Goal: Task Accomplishment & Management: Complete application form

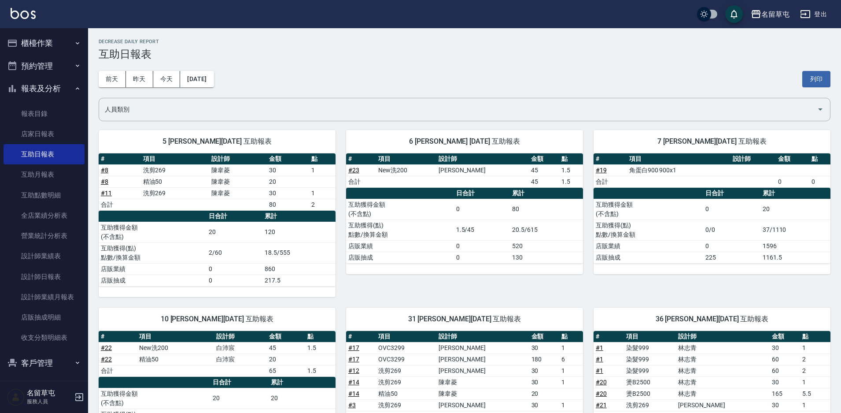
click at [47, 44] on button "櫃檯作業" at bounding box center [44, 43] width 81 height 23
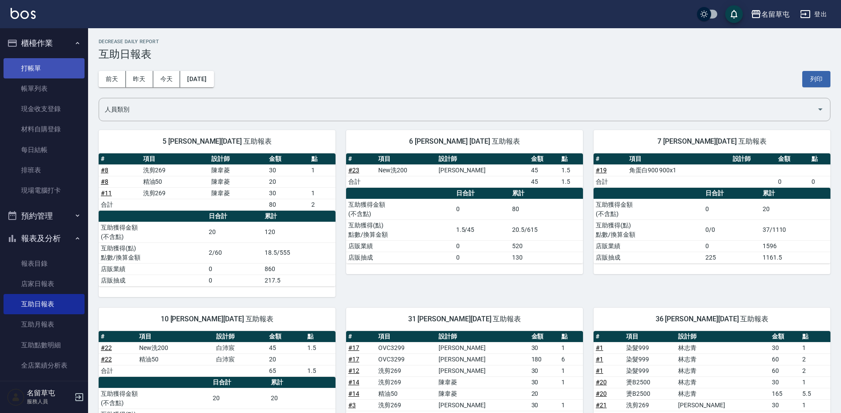
click at [53, 71] on link "打帳單" at bounding box center [44, 68] width 81 height 20
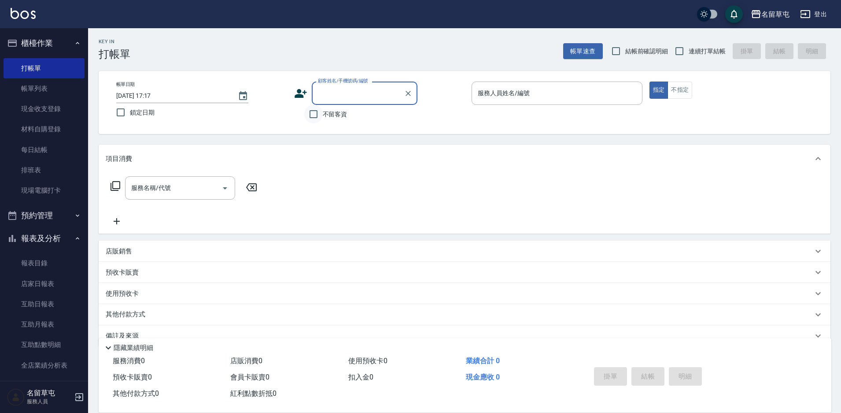
click at [314, 112] on input "不留客資" at bounding box center [313, 114] width 18 height 18
checkbox input "true"
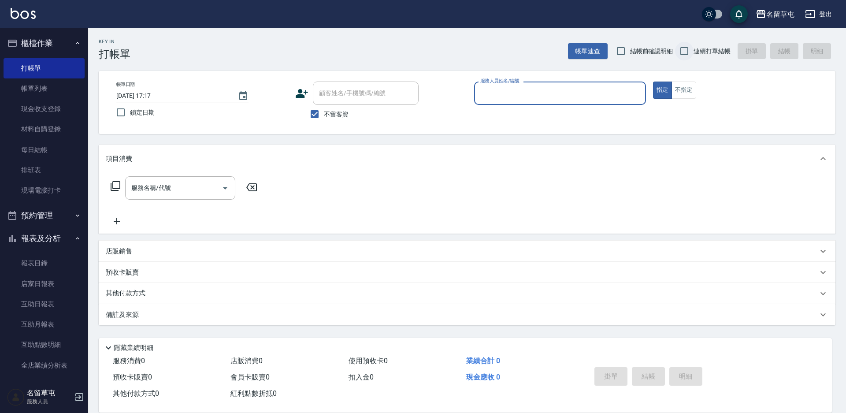
click at [690, 53] on input "連續打單結帳" at bounding box center [684, 51] width 18 height 18
checkbox input "true"
click at [574, 101] on input "服務人員姓名/編號" at bounding box center [560, 92] width 164 height 15
type input "5"
type button "true"
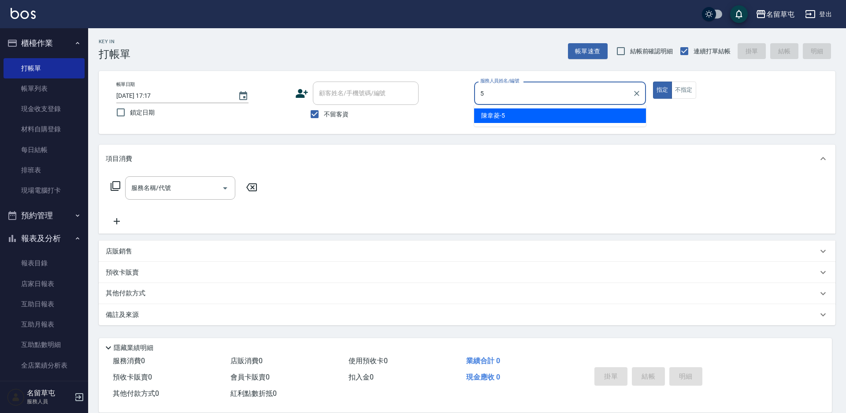
type input "[PERSON_NAME]-5"
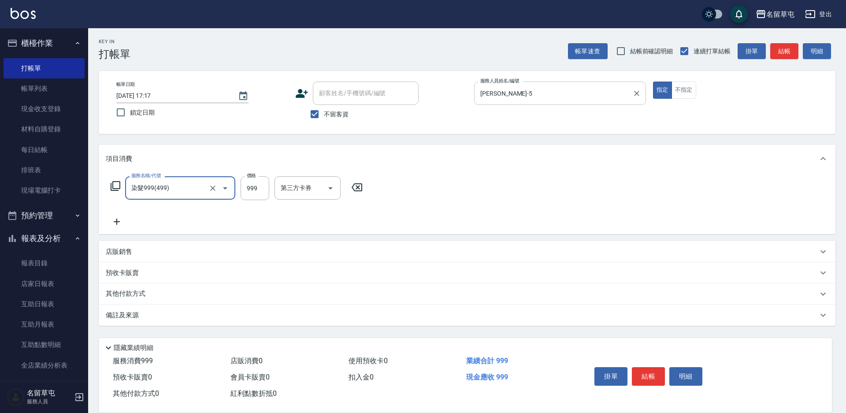
type input "染髮999(499)"
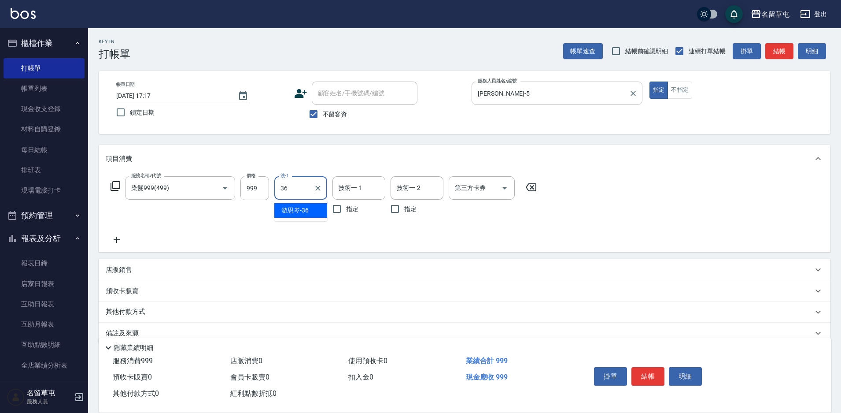
type input "[PERSON_NAME]-36"
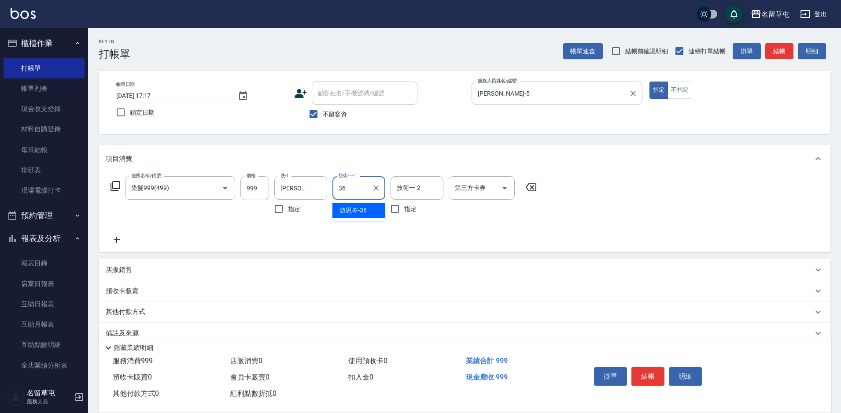
type input "[PERSON_NAME]-36"
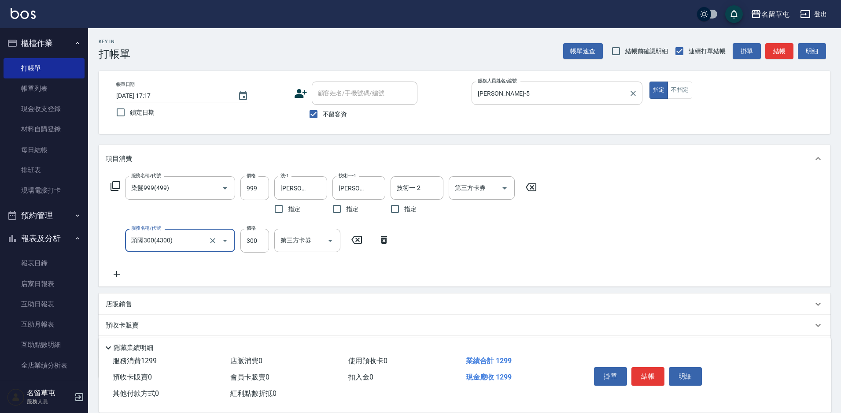
type input "頭隔300(4300)"
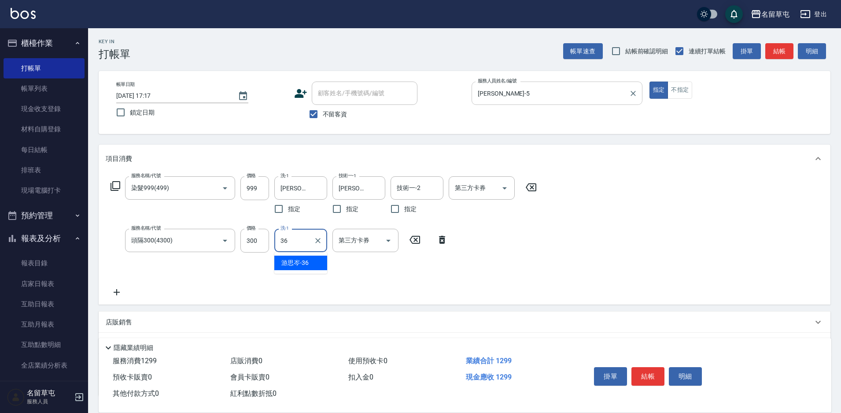
type input "[PERSON_NAME]-36"
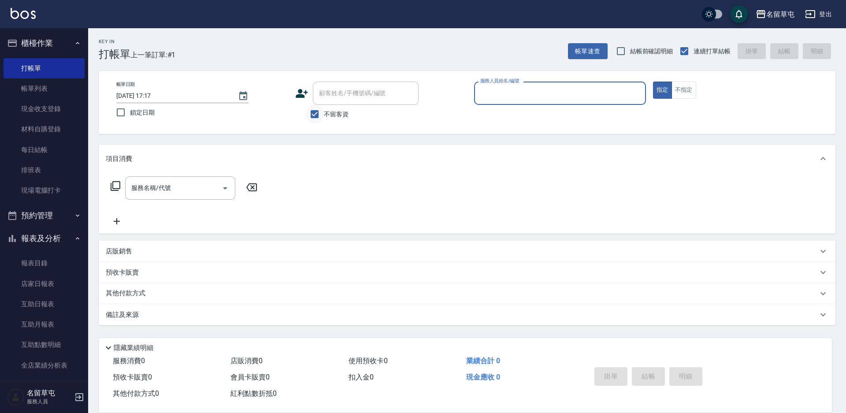
click at [317, 115] on input "不留客資" at bounding box center [314, 114] width 18 height 18
checkbox input "false"
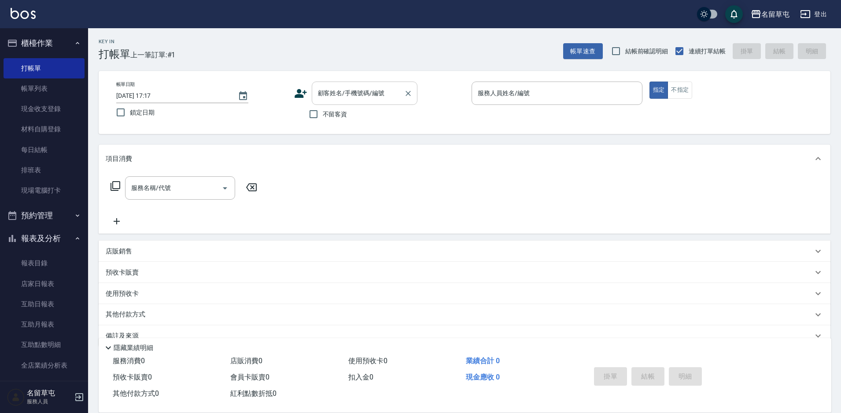
click at [330, 102] on div "顧客姓名/手機號碼/編號" at bounding box center [365, 92] width 106 height 23
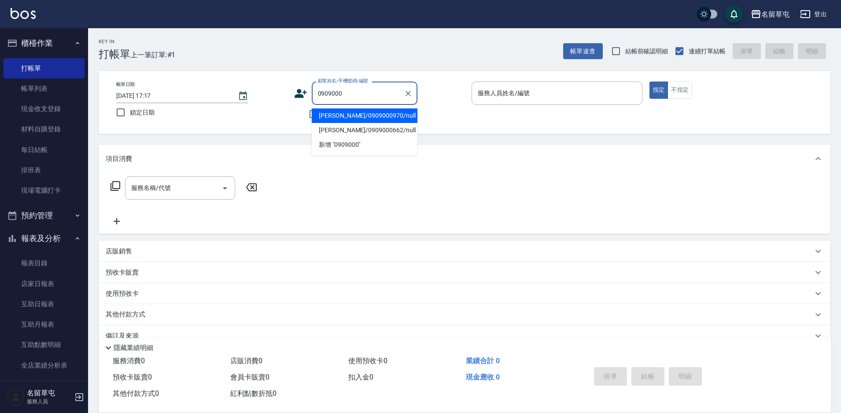
click at [347, 117] on li "[PERSON_NAME]/0909000970/null" at bounding box center [365, 115] width 106 height 15
type input "[PERSON_NAME]/0909000970/null"
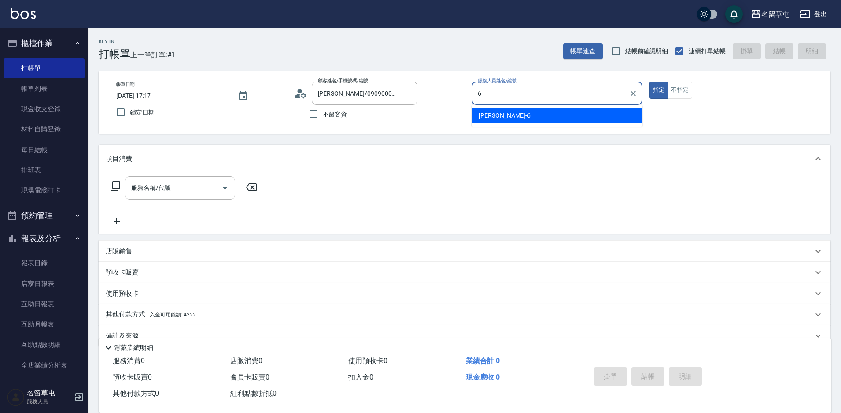
type input "[PERSON_NAME]-6"
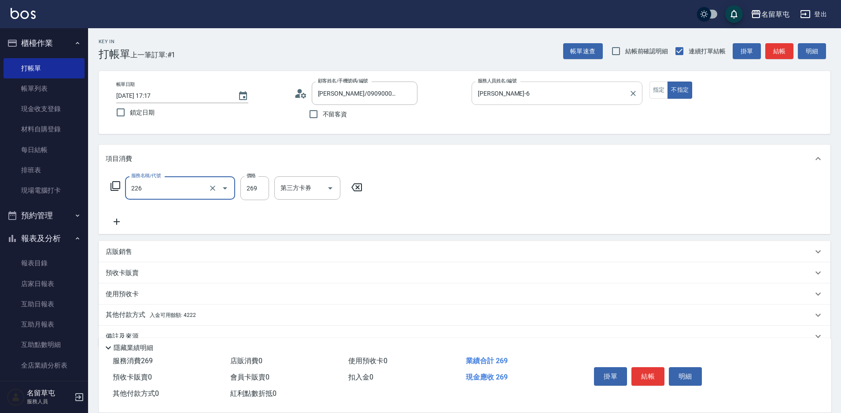
type input "洗剪269(226)"
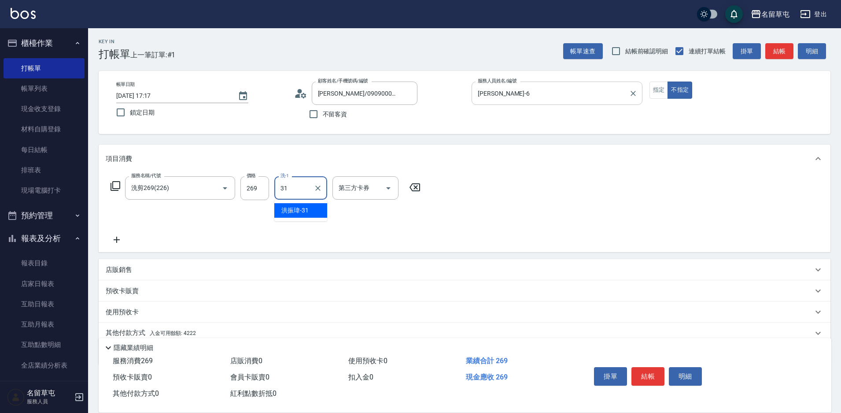
type input "[PERSON_NAME]-31"
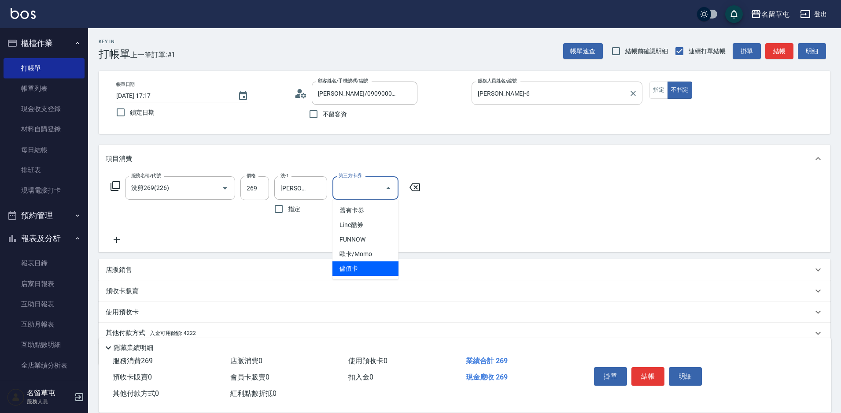
type input "儲值卡"
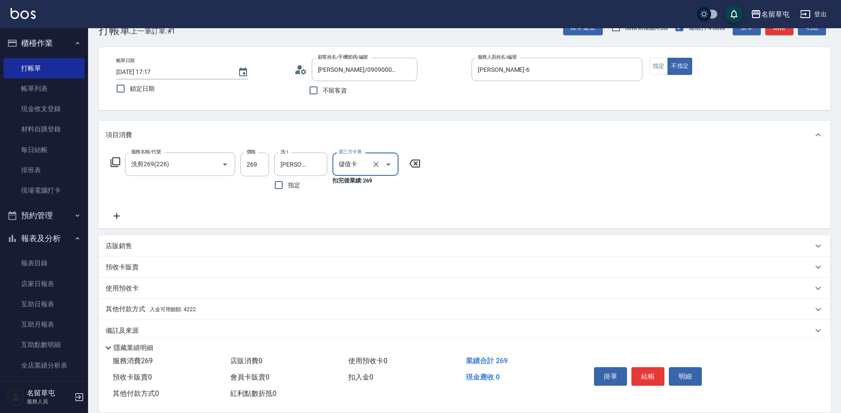
scroll to position [37, 0]
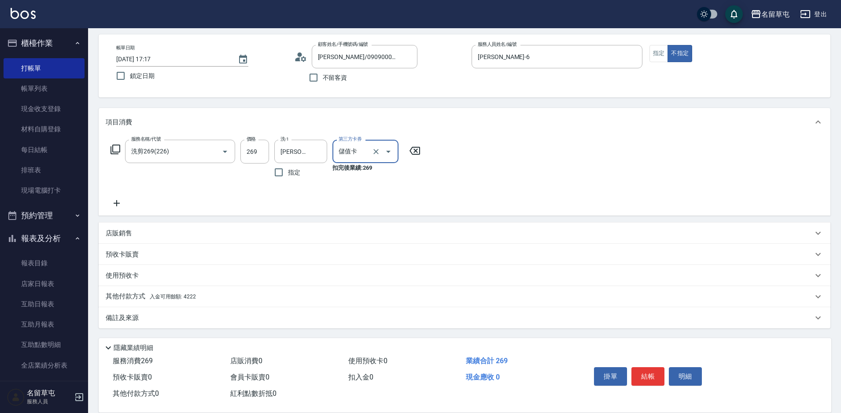
click at [180, 296] on span "入金可用餘額: 4222" at bounding box center [173, 296] width 46 height 6
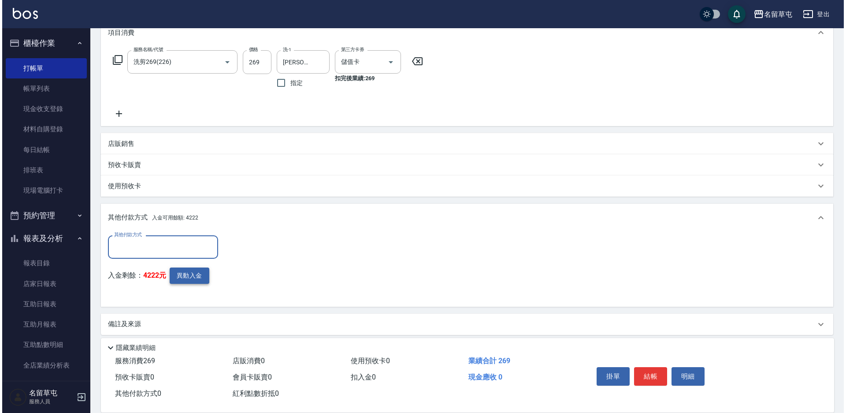
scroll to position [129, 0]
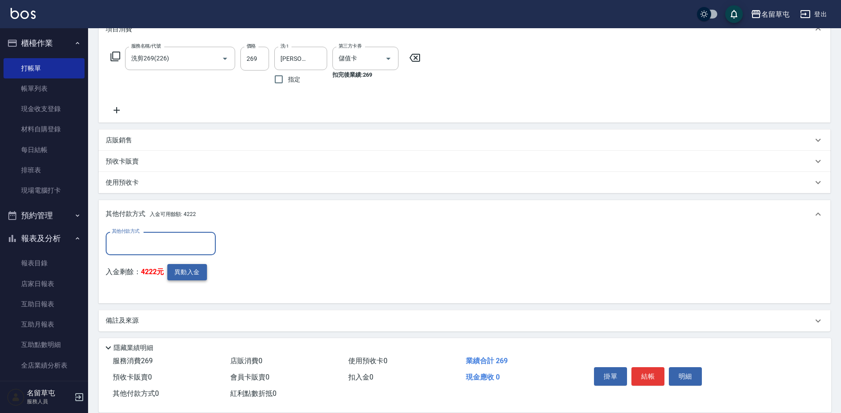
click at [203, 269] on button "異動入金" at bounding box center [187, 272] width 40 height 16
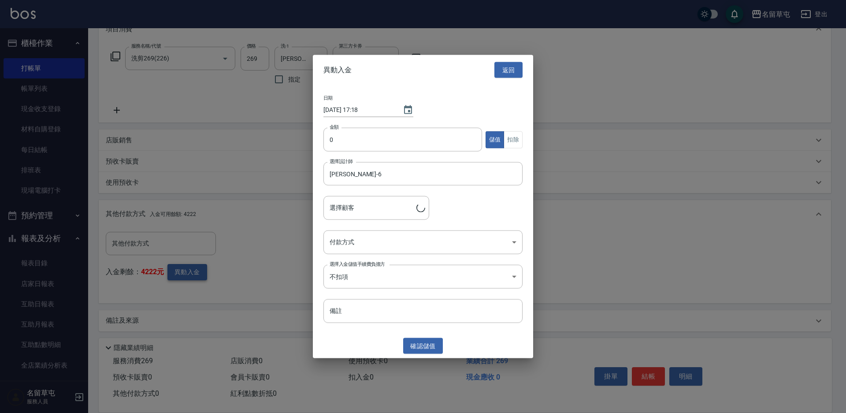
type input "[PERSON_NAME]/0909000970"
click at [396, 135] on input "0" at bounding box center [402, 140] width 159 height 24
type input "269"
click at [510, 143] on button "扣除" at bounding box center [512, 139] width 19 height 17
click at [370, 254] on div "日期 [DATE] 17:18 金額 269 金額 儲值 扣除 選擇設計師 [PERSON_NAME]-6 選擇設計師 選擇顧客 [PERSON_NAME]/…" at bounding box center [423, 209] width 220 height 248
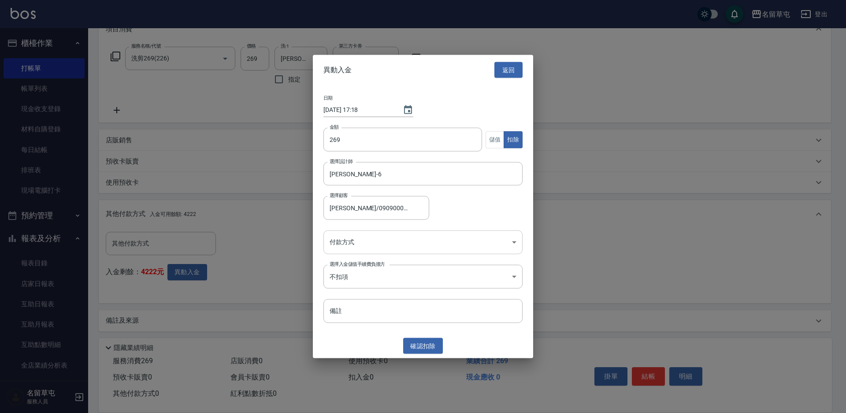
click at [370, 245] on body "名留草屯 登出 櫃檯作業 打帳單 帳單列表 現金收支登錄 材料自購登錄 每日結帳 排班表 現場電腦打卡 預約管理 預約管理 單日預約紀錄 單週預約紀錄 報表及…" at bounding box center [423, 143] width 846 height 545
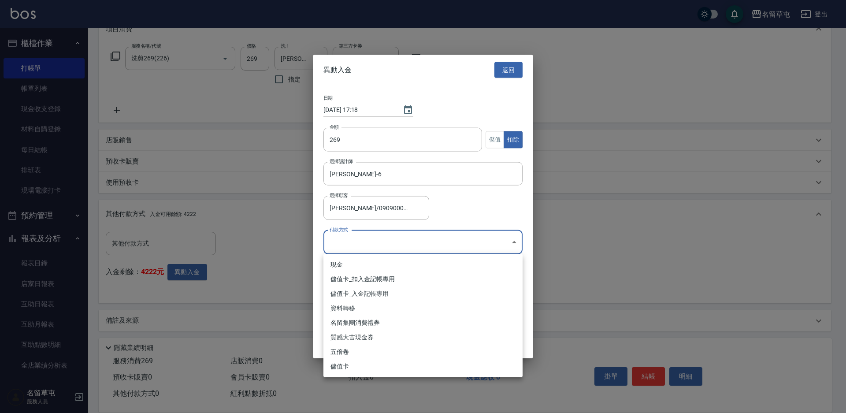
click at [356, 279] on li "儲值卡_扣入金記帳專用" at bounding box center [422, 279] width 199 height 15
type input "儲值卡_扣入金記帳專用"
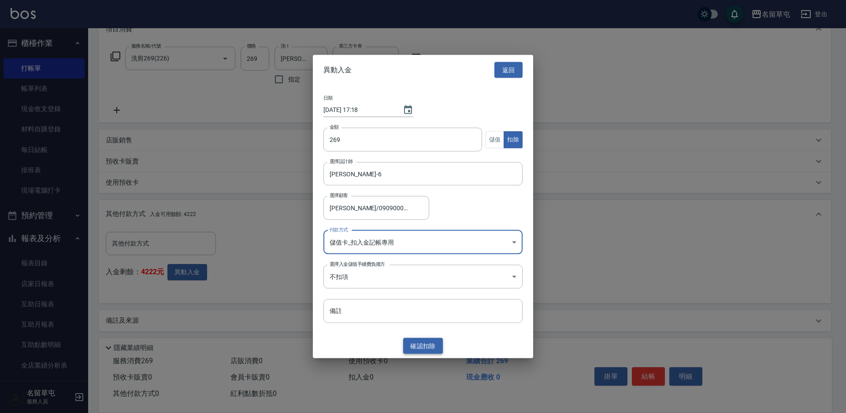
click at [416, 351] on button "確認 扣除" at bounding box center [423, 345] width 40 height 16
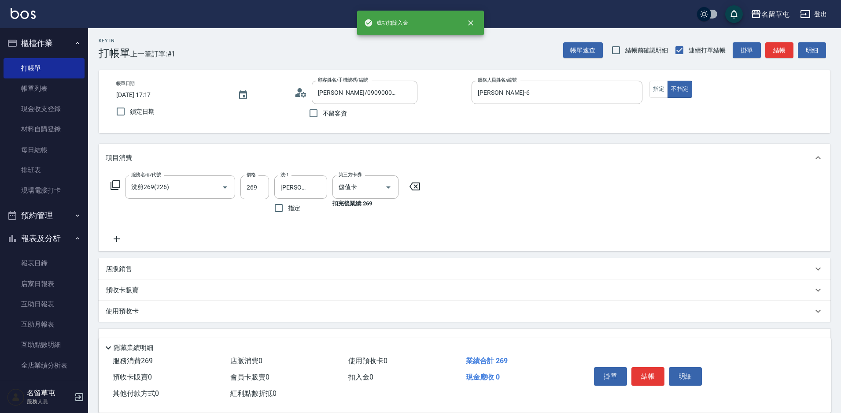
scroll to position [0, 0]
click at [642, 373] on button "結帳" at bounding box center [648, 376] width 33 height 18
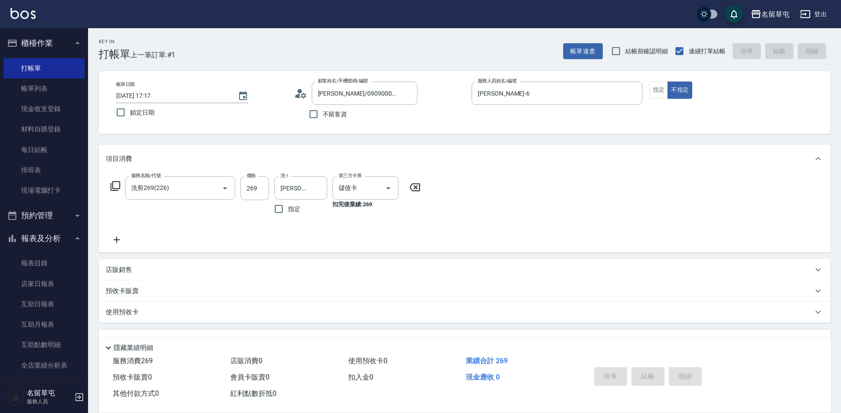
type input "[DATE] 17:18"
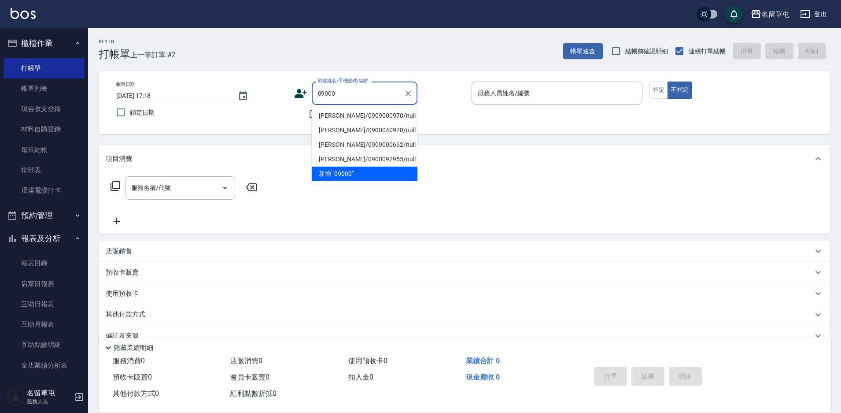
click at [366, 116] on li "[PERSON_NAME]/0909000970/null" at bounding box center [365, 115] width 106 height 15
type input "[PERSON_NAME]/0909000970/null"
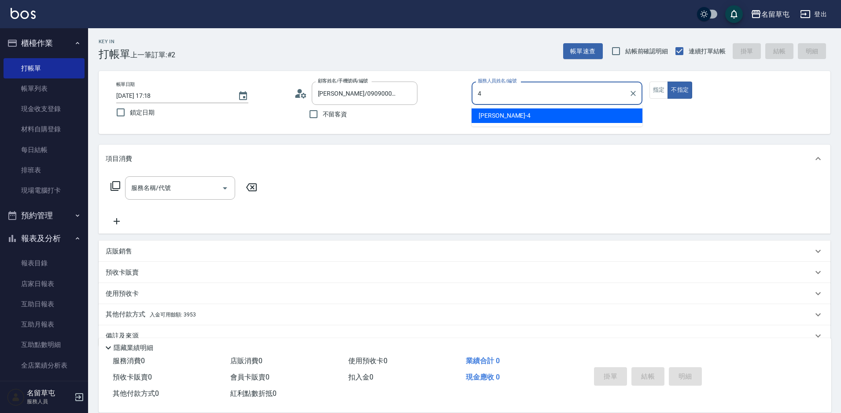
type input "[PERSON_NAME]-4"
type button "false"
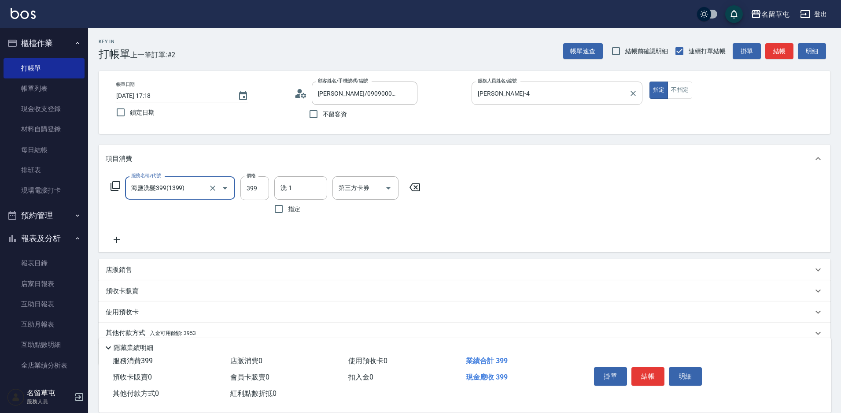
type input "海鹽洗髮399(1399)"
type input "400"
type input "[PERSON_NAME]-4"
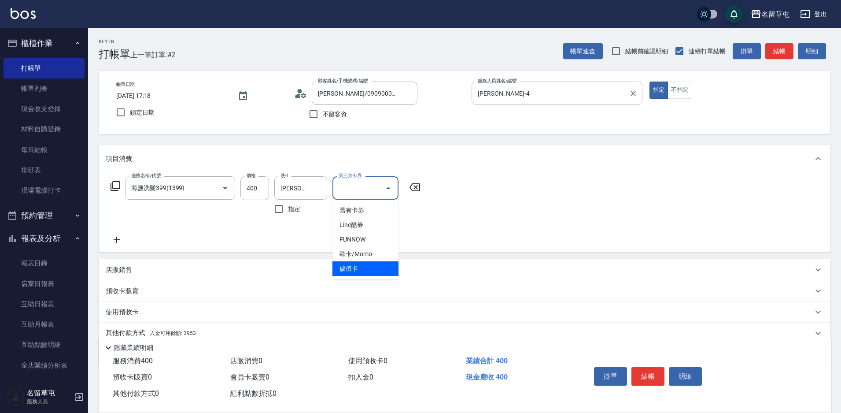
type input "儲值卡"
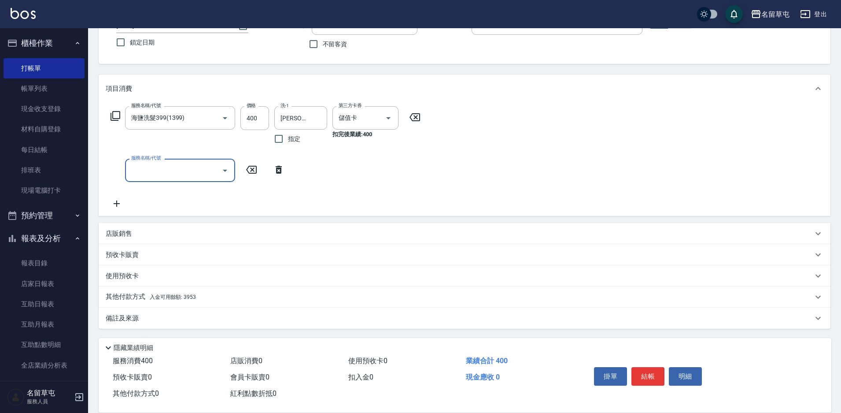
scroll to position [70, 0]
click at [237, 296] on div "其他付款方式 入金可用餘額: 3953" at bounding box center [459, 297] width 707 height 10
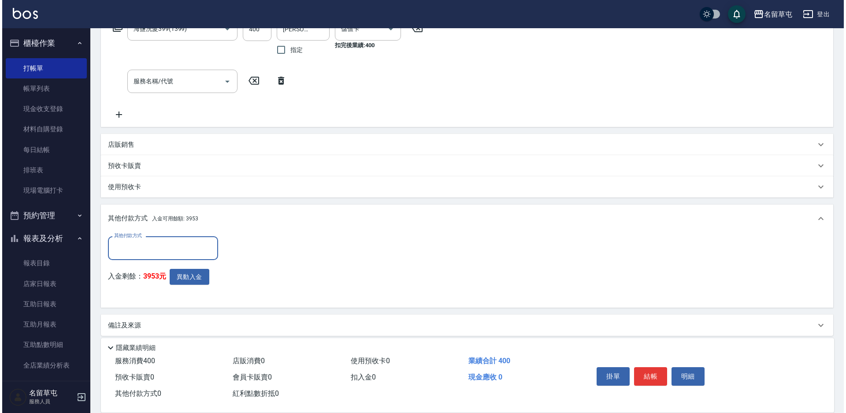
scroll to position [163, 0]
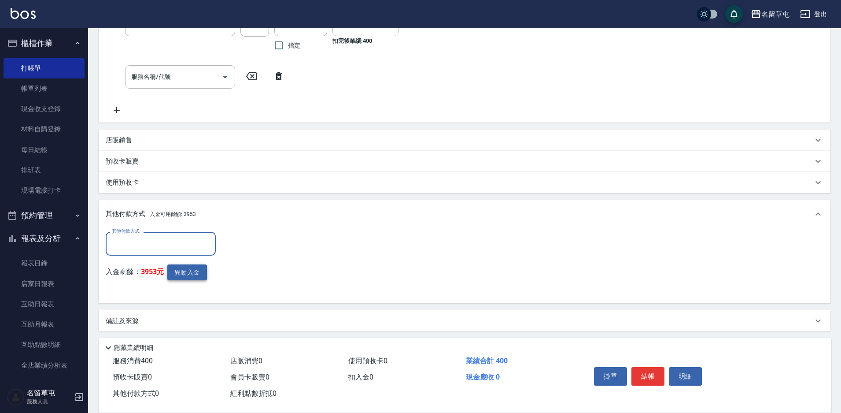
click at [202, 265] on button "異動入金" at bounding box center [187, 272] width 40 height 16
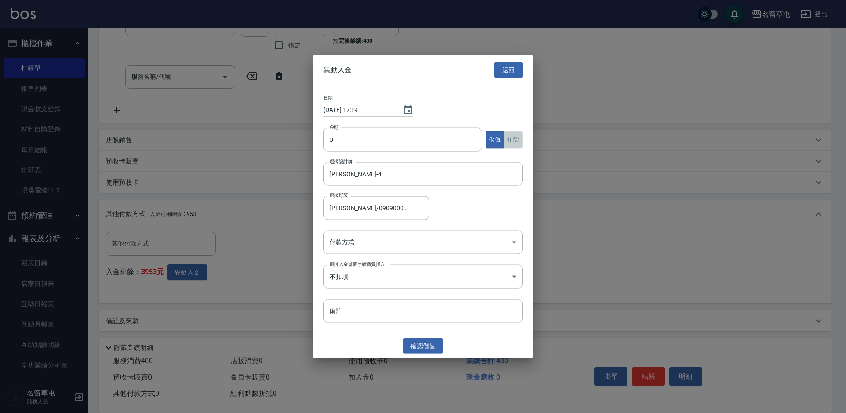
click at [510, 138] on button "扣除" at bounding box center [512, 139] width 19 height 17
click at [414, 133] on input "0" at bounding box center [402, 140] width 159 height 24
type input "400"
click at [396, 241] on body "名留草屯 登出 櫃檯作業 打帳單 帳單列表 現金收支登錄 材料自購登錄 每日結帳 排班表 現場電腦打卡 預約管理 預約管理 單日預約紀錄 單週預約紀錄 報表及…" at bounding box center [423, 126] width 846 height 579
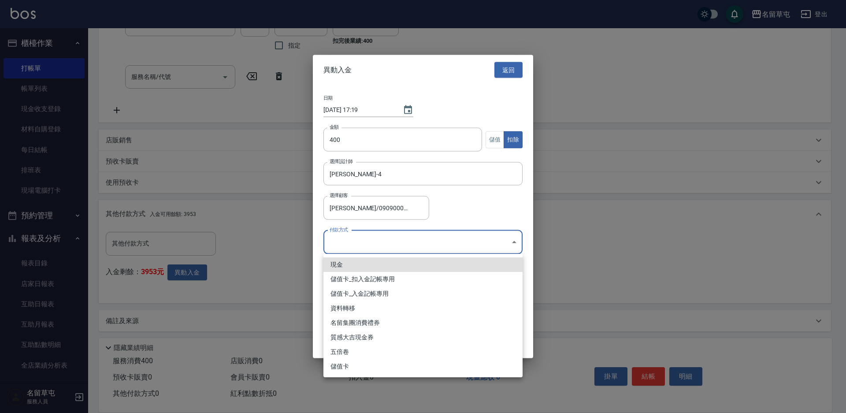
click at [391, 275] on li "儲值卡_扣入金記帳專用" at bounding box center [422, 279] width 199 height 15
type input "儲值卡_扣入金記帳專用"
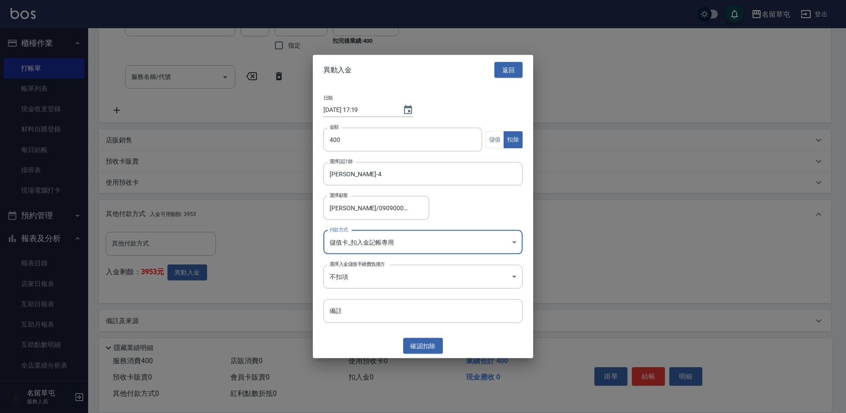
click at [417, 348] on button "確認 扣除" at bounding box center [423, 345] width 40 height 16
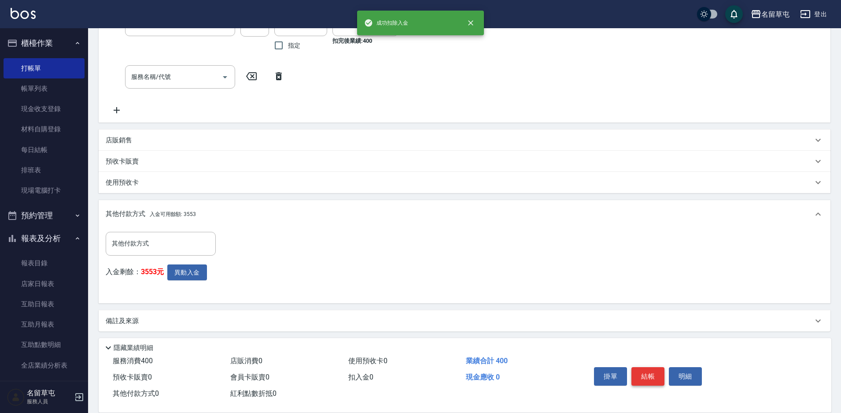
click at [644, 370] on button "結帳" at bounding box center [648, 376] width 33 height 18
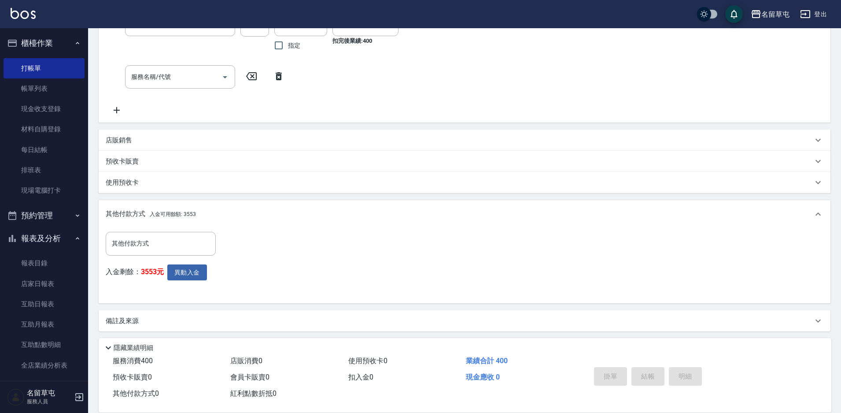
type input "[DATE] 17:19"
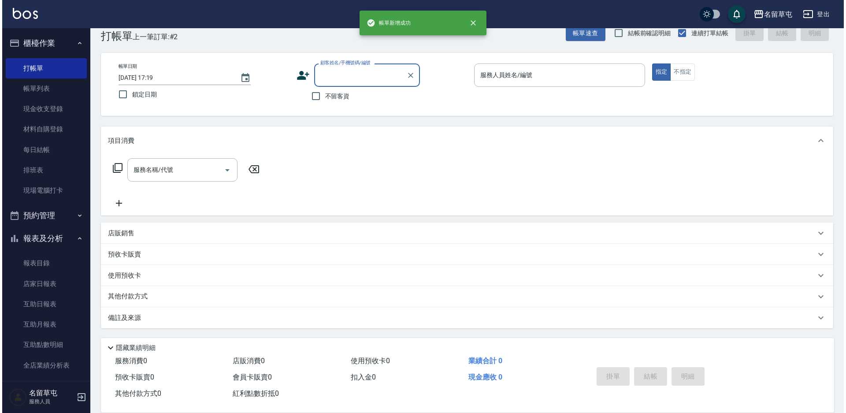
scroll to position [0, 0]
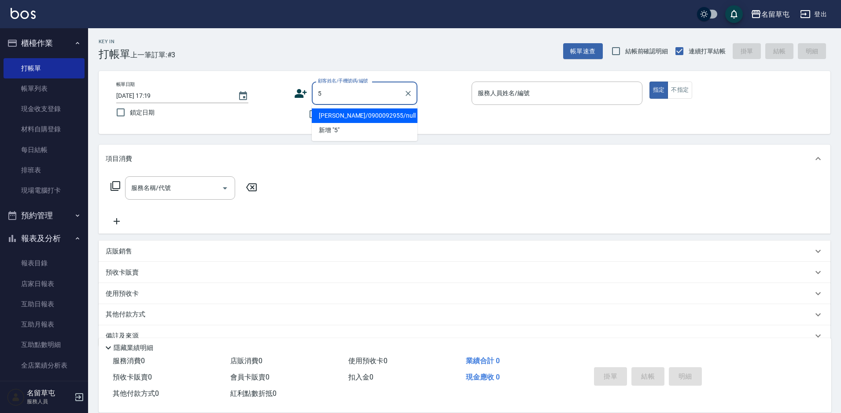
type input "[PERSON_NAME]/0900092955/null"
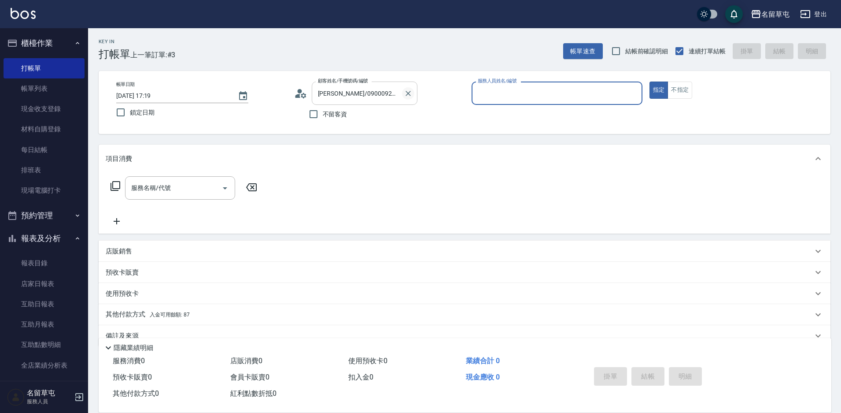
click at [406, 93] on icon "Clear" at bounding box center [408, 93] width 9 height 9
click at [341, 117] on span "不留客資" at bounding box center [335, 114] width 25 height 9
click at [323, 117] on input "不留客資" at bounding box center [313, 114] width 18 height 18
checkbox input "true"
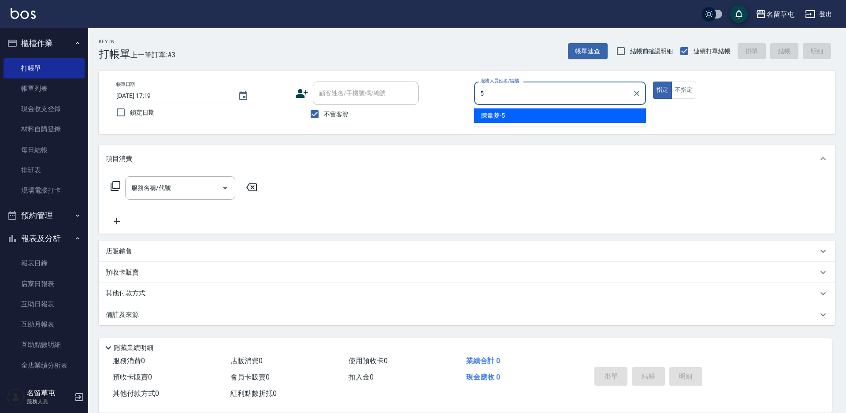
type input "[PERSON_NAME]-5"
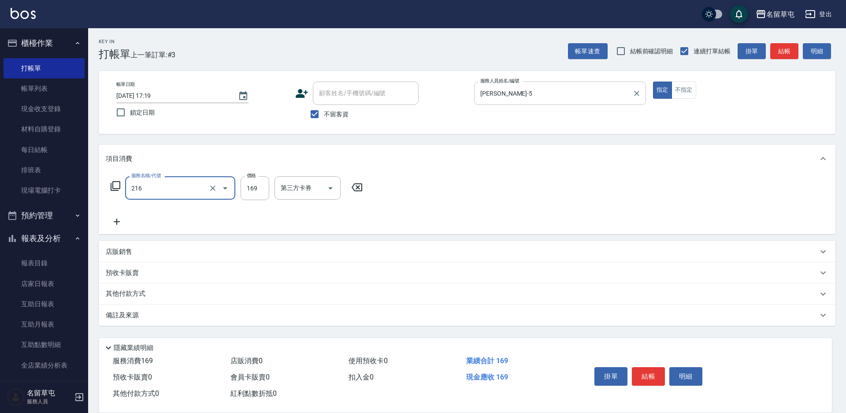
type input "剪髮169(216)"
click at [232, 196] on div "剪髮169(216) 服務名稱/代號" at bounding box center [180, 187] width 110 height 23
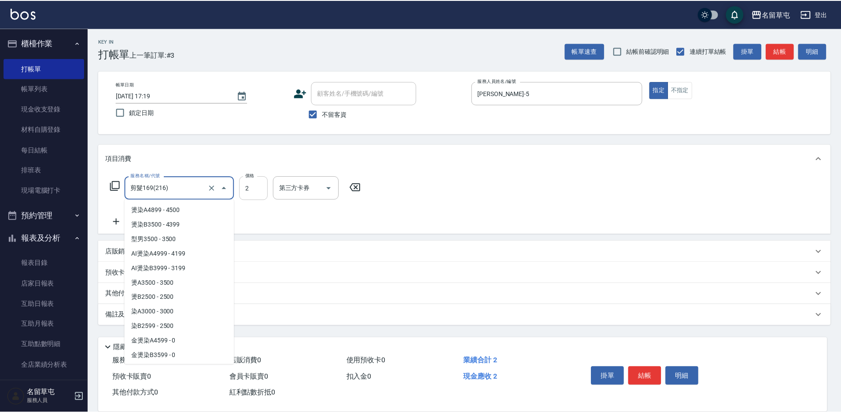
scroll to position [71, 0]
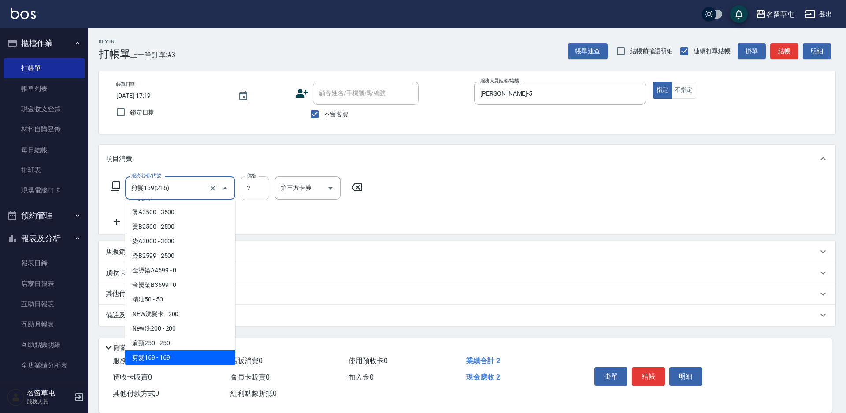
click at [252, 187] on input "2" at bounding box center [254, 188] width 29 height 24
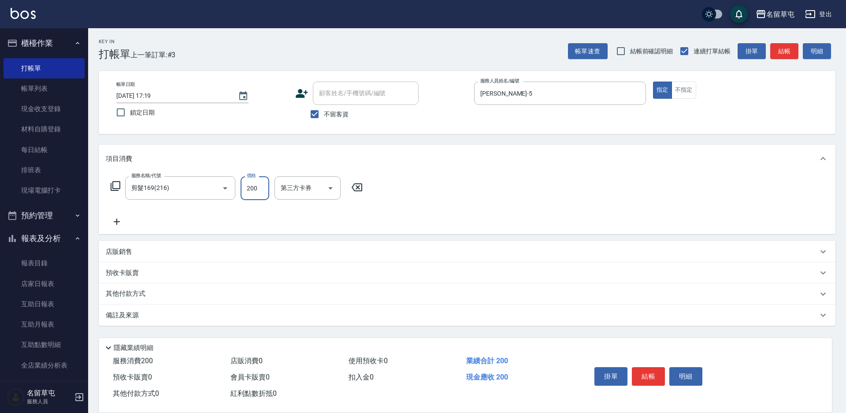
type input "200"
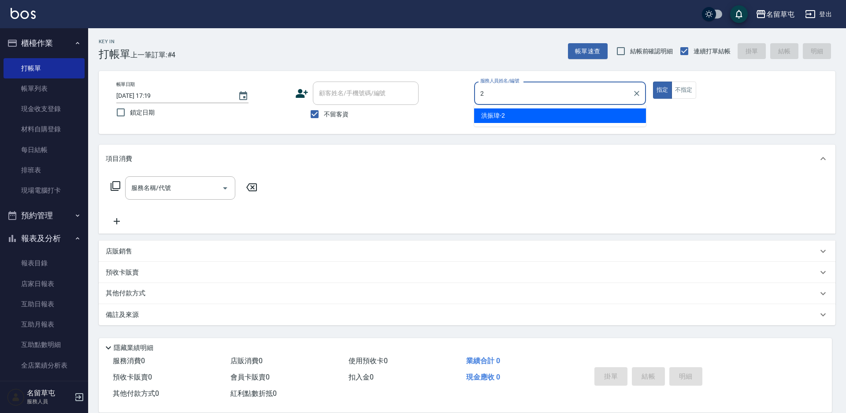
type input "[PERSON_NAME]-2"
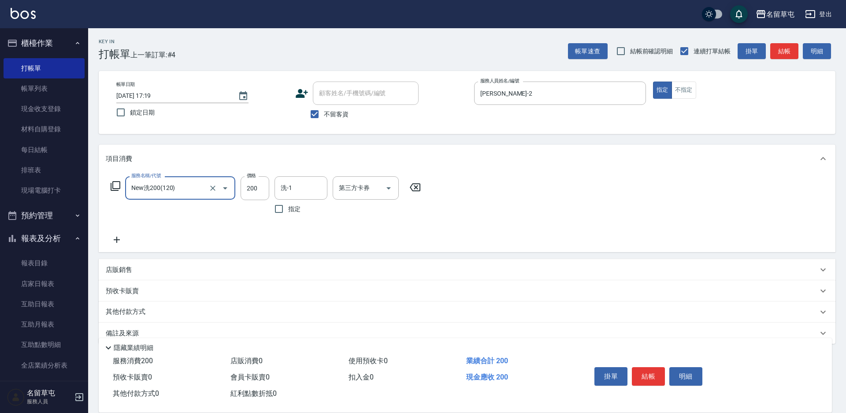
type input "New洗200(120)"
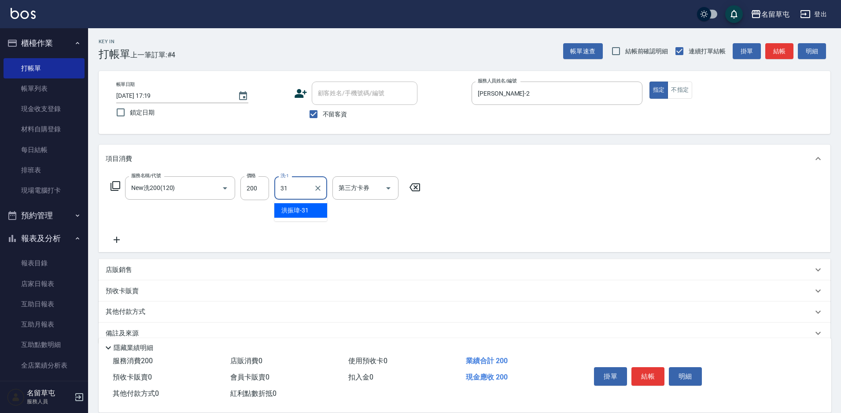
type input "[PERSON_NAME]-31"
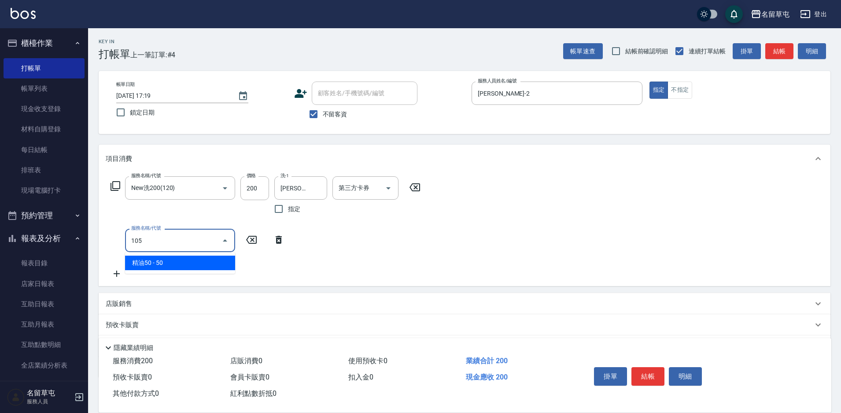
type input "精油50(105)"
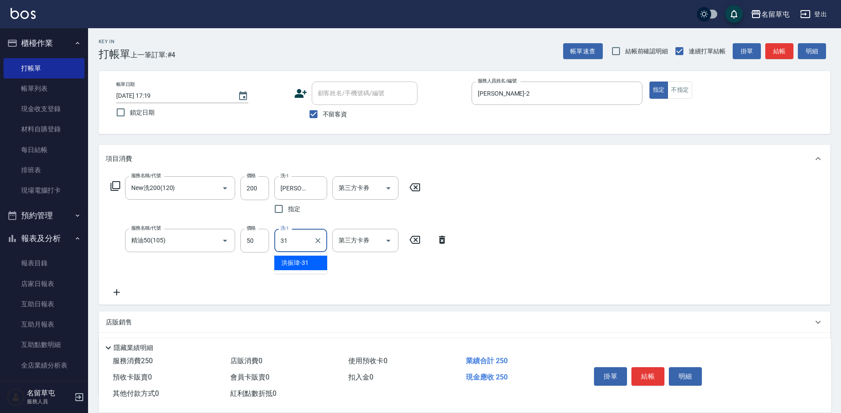
type input "[PERSON_NAME]-31"
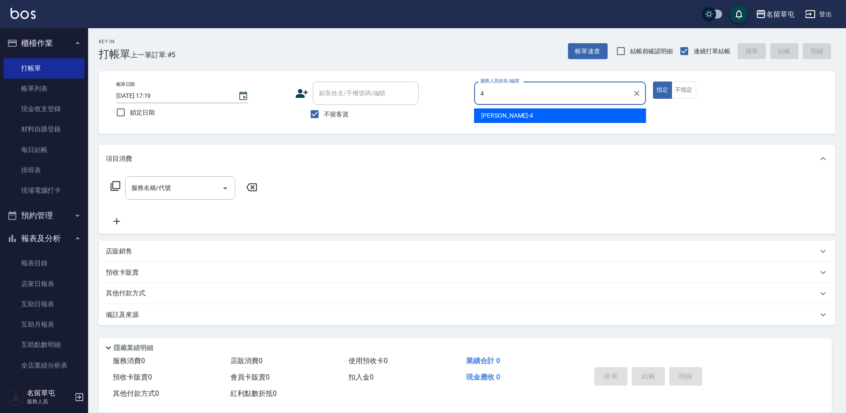
type input "[PERSON_NAME]-4"
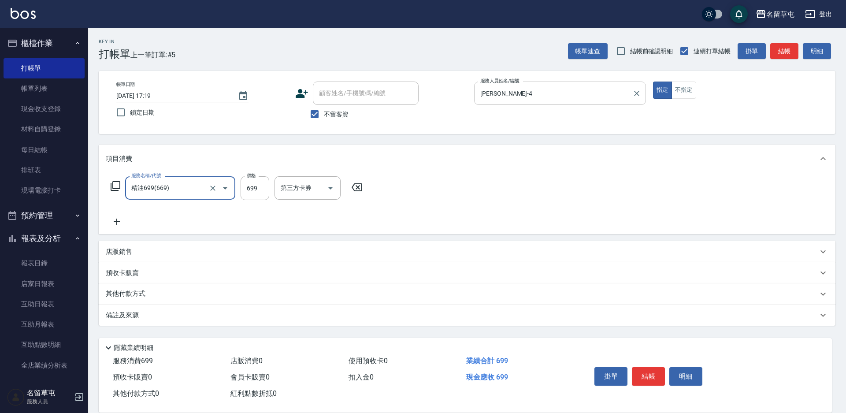
type input "精油699(669)"
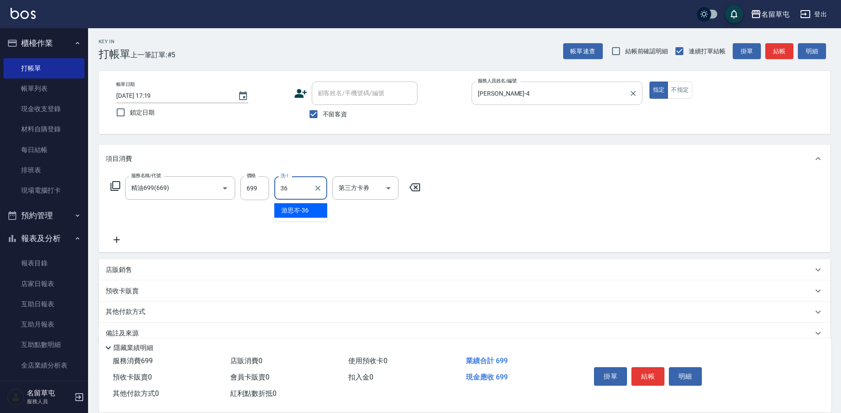
type input "[PERSON_NAME]-36"
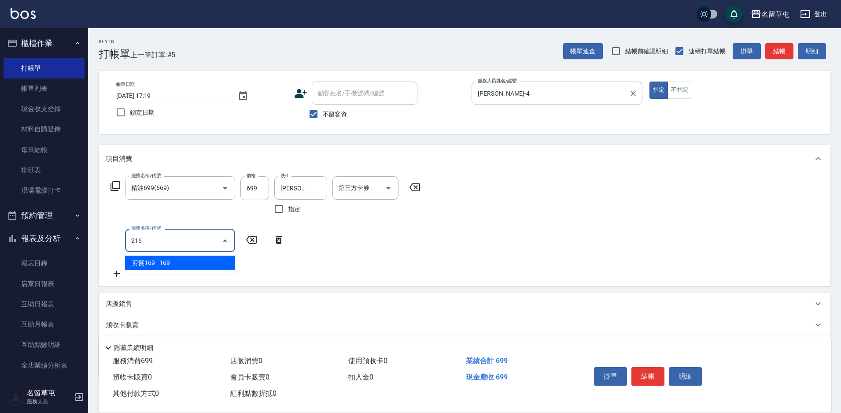
type input "剪髮169(216)"
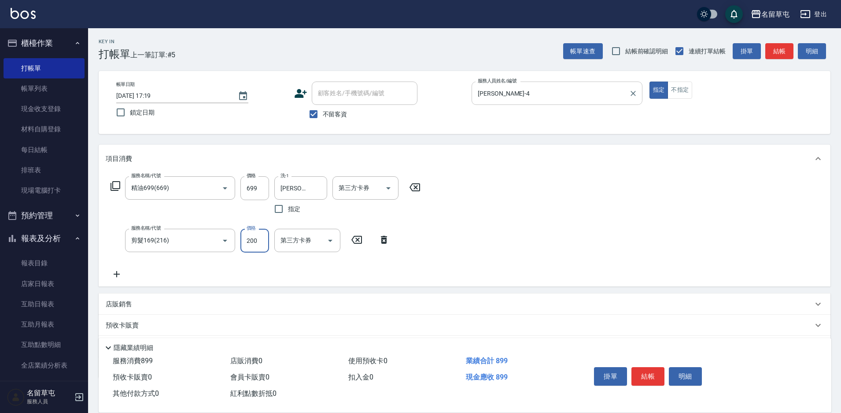
type input "200"
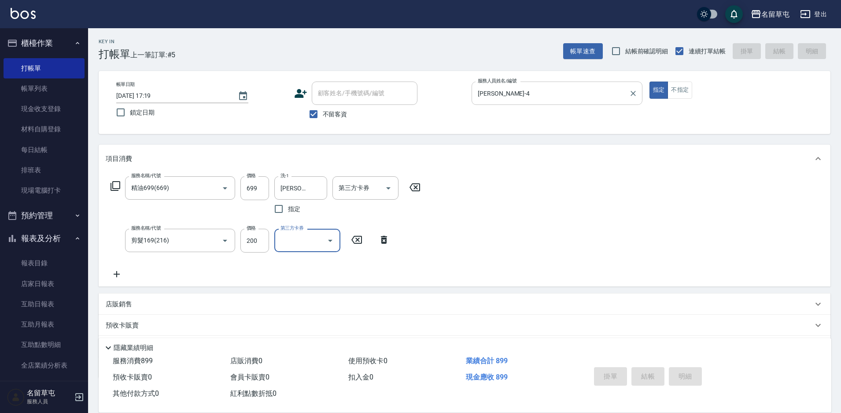
type input "[DATE] 17:20"
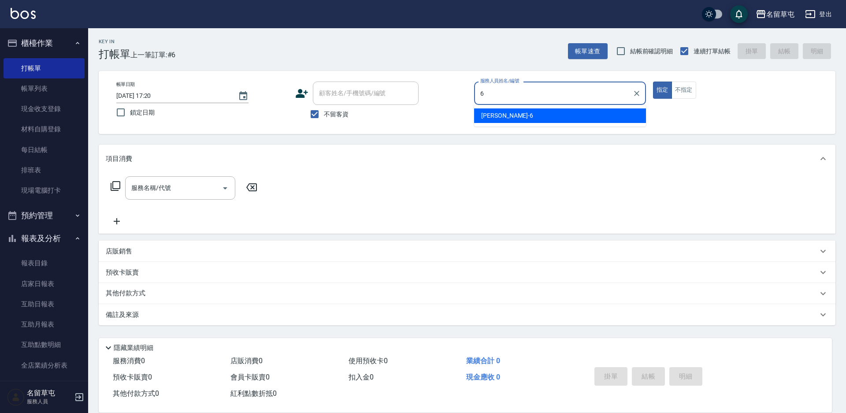
type input "[PERSON_NAME]-6"
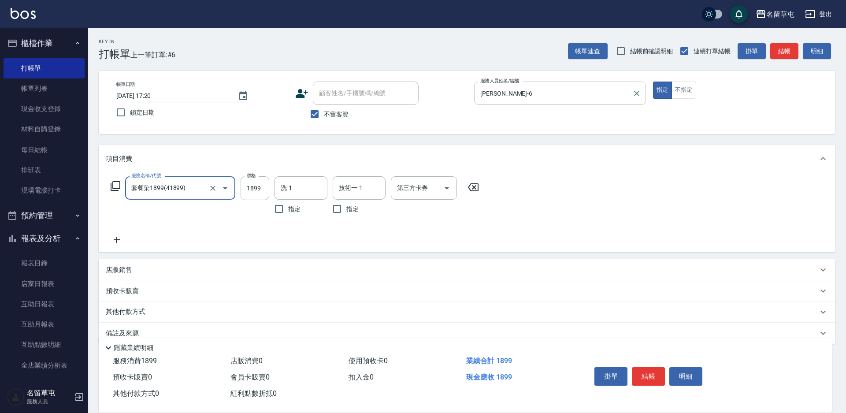
type input "套餐染1899(41899)"
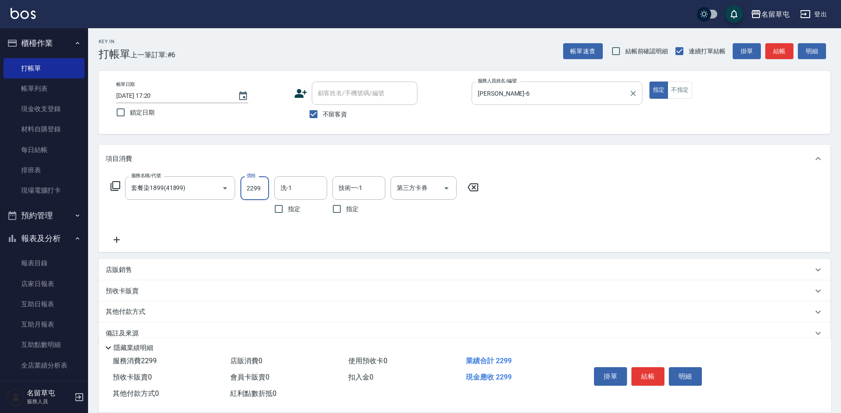
type input "2299"
type input "[PERSON_NAME]-36"
type input "356"
click at [359, 187] on div "技術一-1 技術一-1" at bounding box center [359, 187] width 53 height 23
type input "[PERSON_NAME]-36"
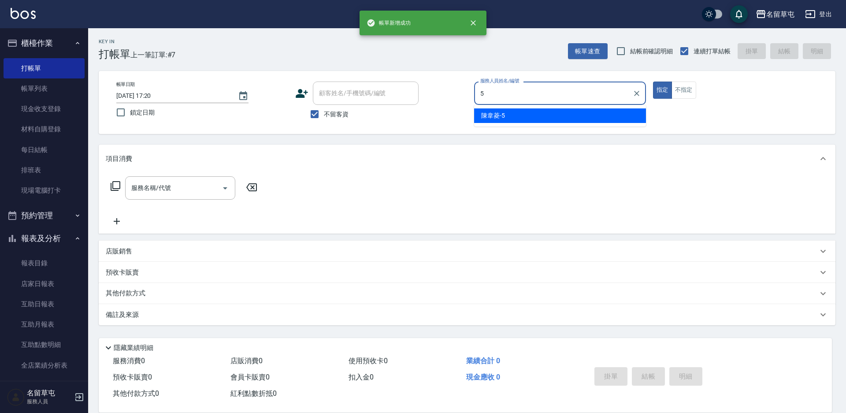
type input "[PERSON_NAME]-5"
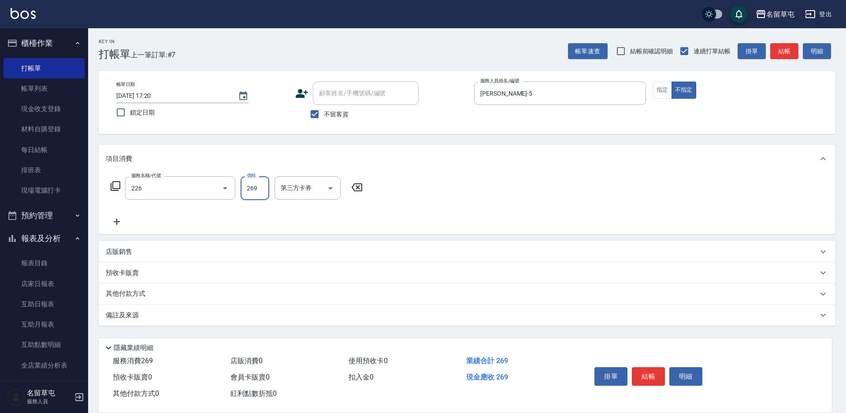
type input "洗剪269(226)"
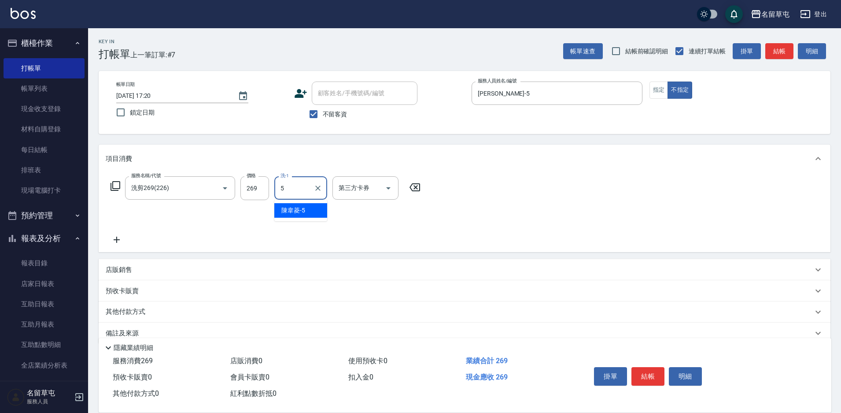
type input "[PERSON_NAME]-5"
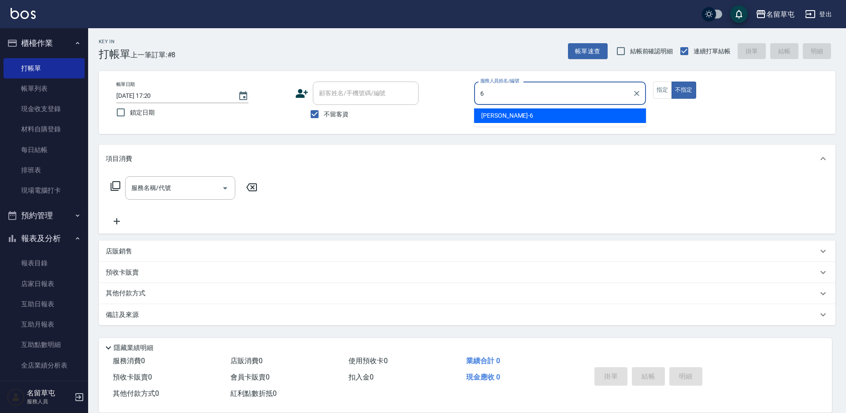
type input "[PERSON_NAME]-6"
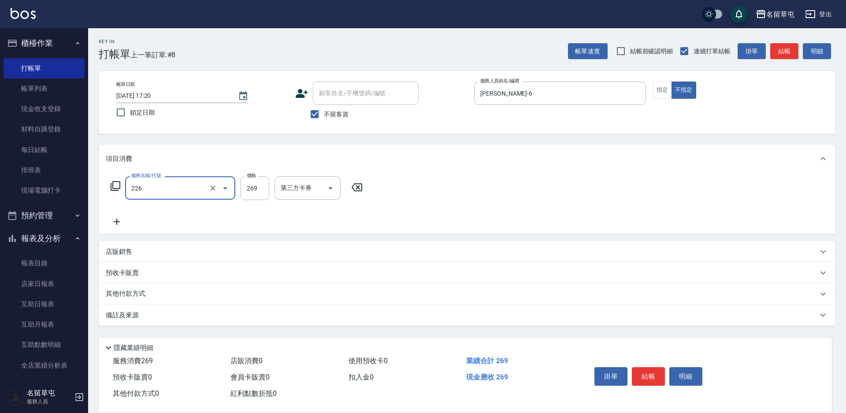
type input "洗剪269(226)"
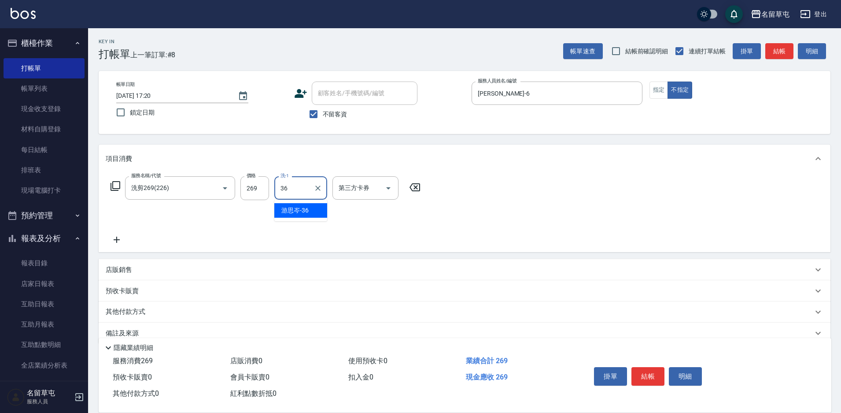
type input "[PERSON_NAME]-36"
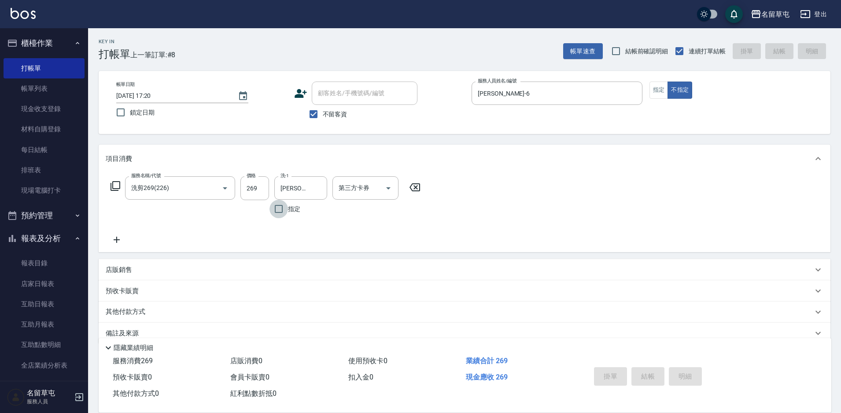
type input "[DATE] 17:21"
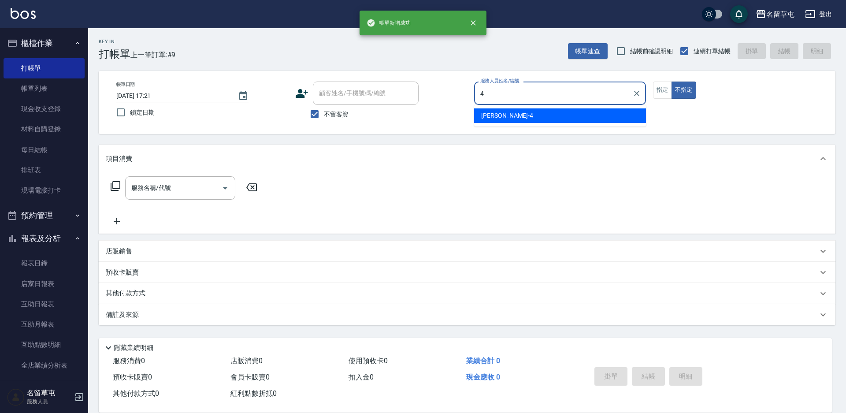
type input "[PERSON_NAME]-4"
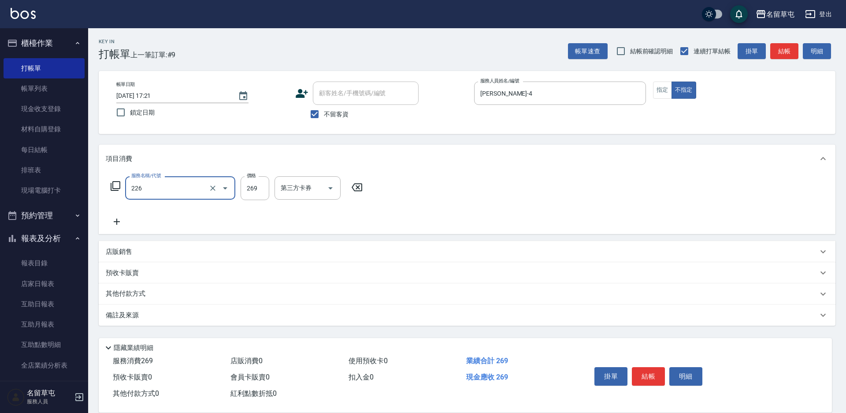
type input "洗剪269(226)"
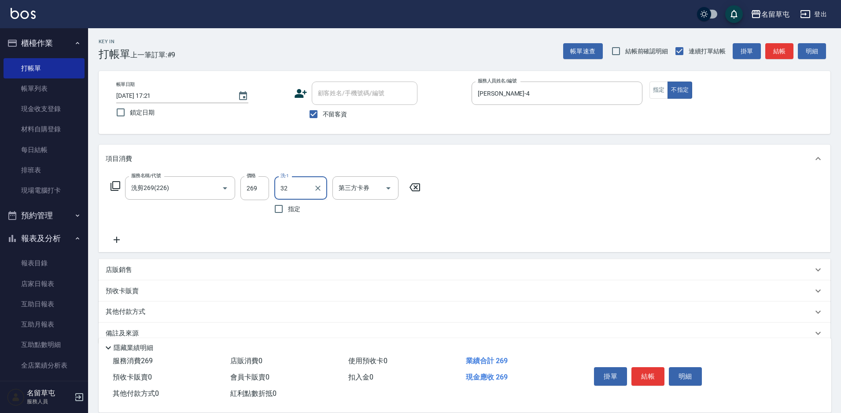
type input "32"
click at [295, 188] on input "洗-1" at bounding box center [300, 187] width 45 height 15
type input "[PERSON_NAME]-31"
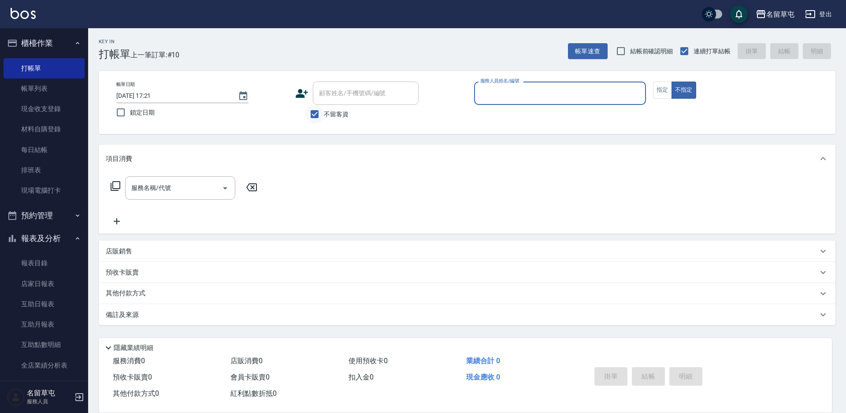
click at [320, 118] on input "不留客資" at bounding box center [314, 114] width 18 height 18
checkbox input "false"
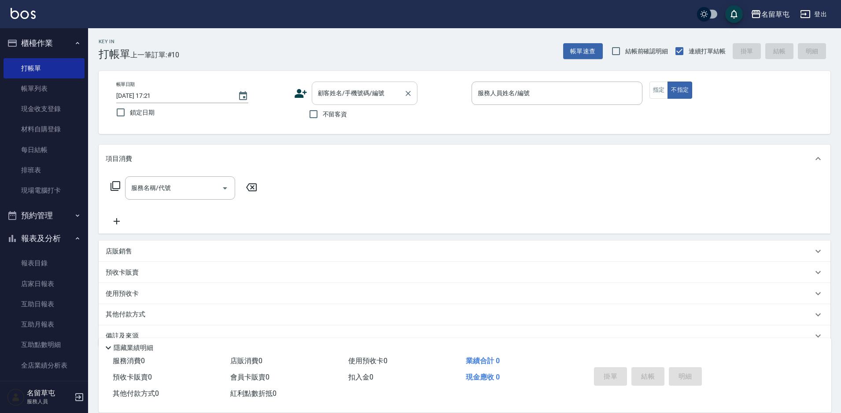
click at [356, 92] on div "顧客姓名/手機號碼/編號 顧客姓名/手機號碼/編號" at bounding box center [365, 92] width 106 height 23
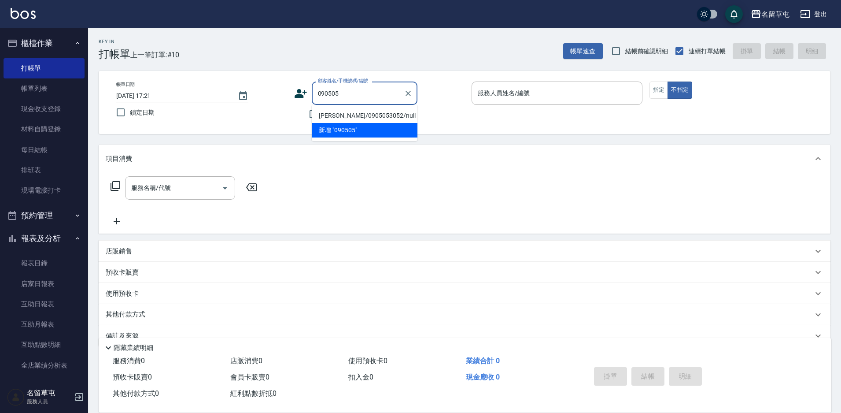
click at [359, 114] on li "[PERSON_NAME]/0905053052/null" at bounding box center [365, 115] width 106 height 15
type input "[PERSON_NAME]/0905053052/null"
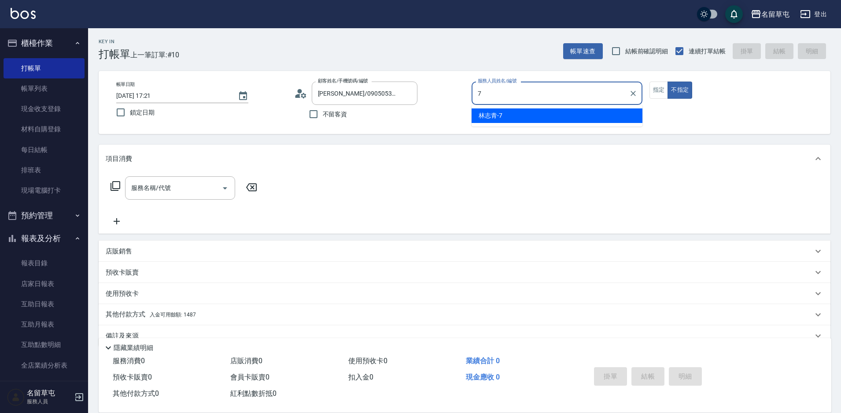
type input "[PERSON_NAME]-7"
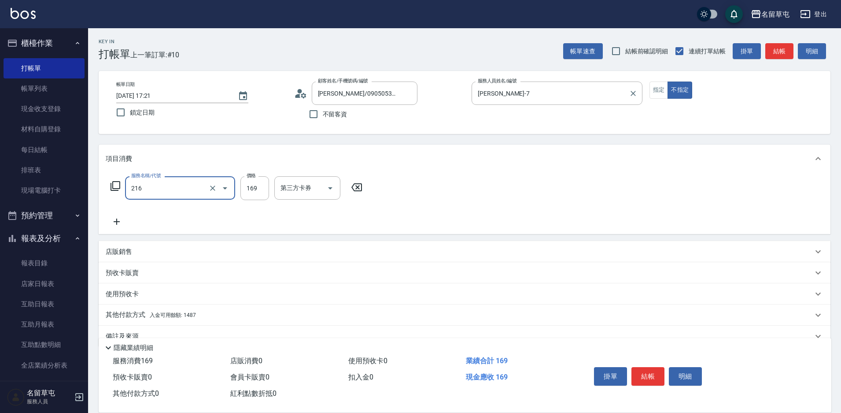
type input "剪髮169(216)"
type input "250"
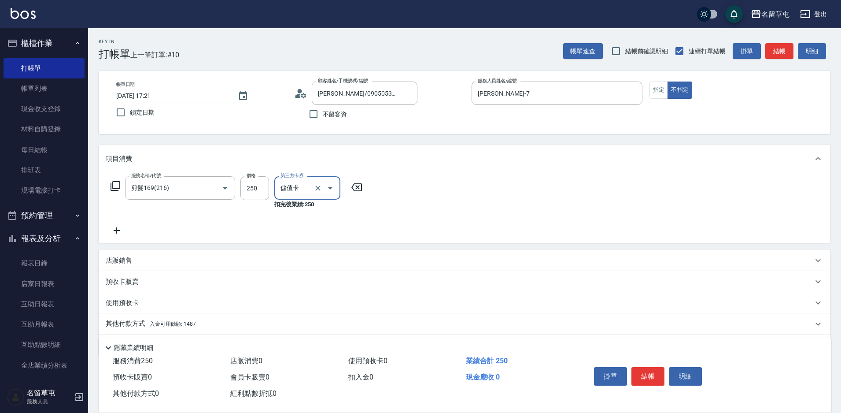
type input "儲值卡"
click at [210, 325] on div "其他付款方式 入金可用餘額: 1487" at bounding box center [459, 324] width 707 height 10
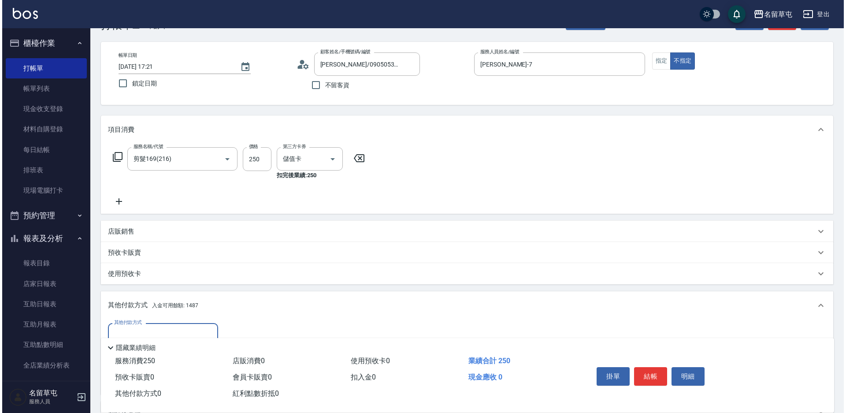
scroll to position [88, 0]
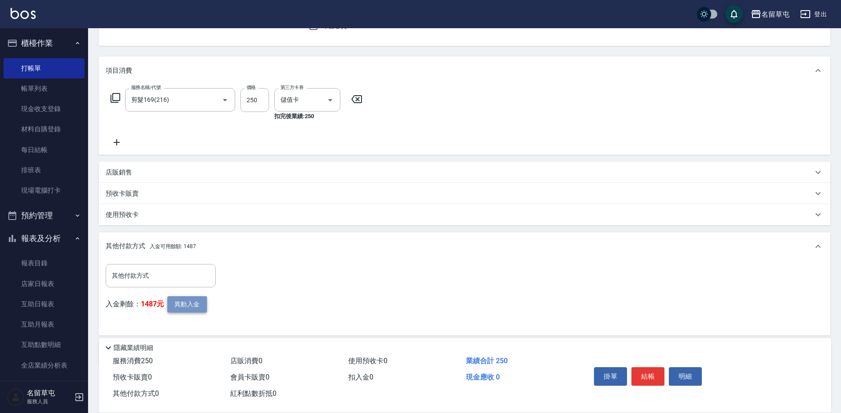
click at [181, 305] on button "異動入金" at bounding box center [187, 304] width 40 height 16
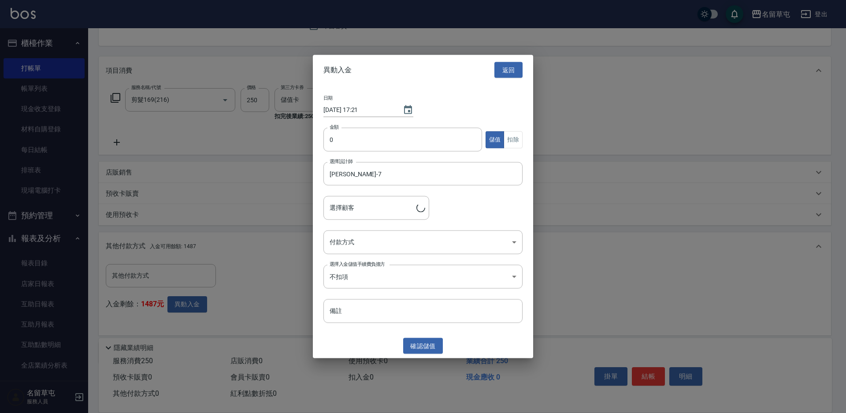
type input "[PERSON_NAME]/0905053052"
click at [387, 126] on div "日期 [DATE] 17:21 金額 0 金額 儲值 扣除 選擇設計師 [PERSON_NAME]-7 選擇設計師 選擇顧客 [PERSON_NAME]/09…" at bounding box center [423, 209] width 220 height 248
click at [382, 137] on input "0" at bounding box center [402, 140] width 159 height 24
type input "250"
click at [519, 140] on button "扣除" at bounding box center [512, 139] width 19 height 17
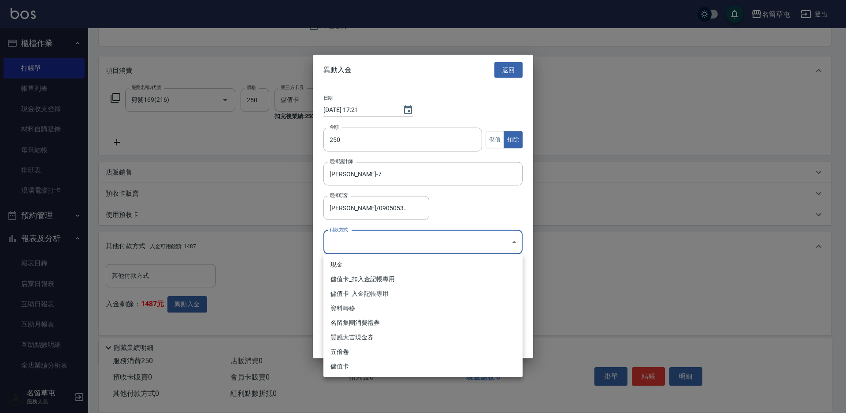
click at [401, 241] on body "名留草屯 登出 櫃檯作業 打帳單 帳單列表 現金收支登錄 材料自購登錄 每日結帳 排班表 現場電腦打卡 預約管理 預約管理 單日預約紀錄 單週預約紀錄 報表及…" at bounding box center [423, 180] width 846 height 536
click at [384, 281] on li "儲值卡_扣入金記帳專用" at bounding box center [422, 279] width 199 height 15
type input "儲值卡_扣入金記帳專用"
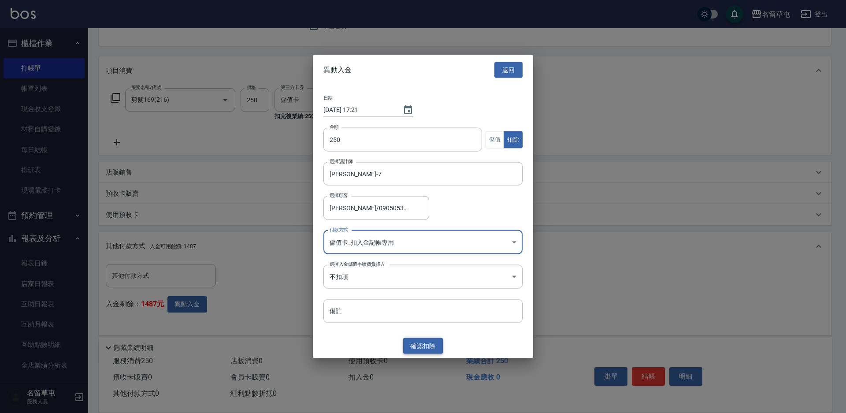
click at [408, 351] on button "確認 扣除" at bounding box center [423, 345] width 40 height 16
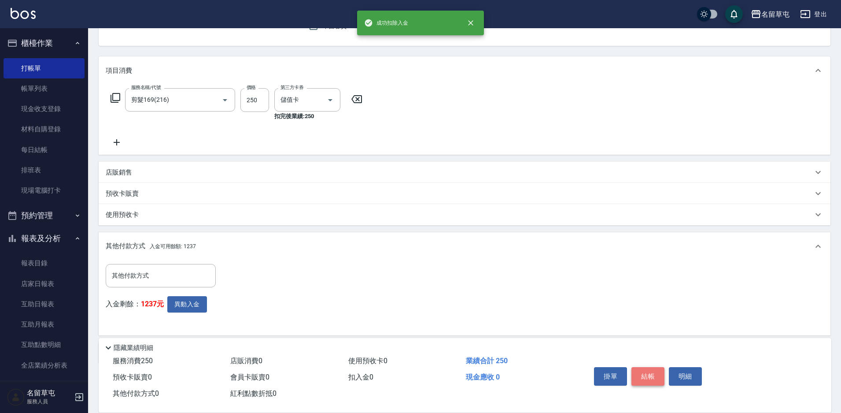
click at [640, 375] on button "結帳" at bounding box center [648, 376] width 33 height 18
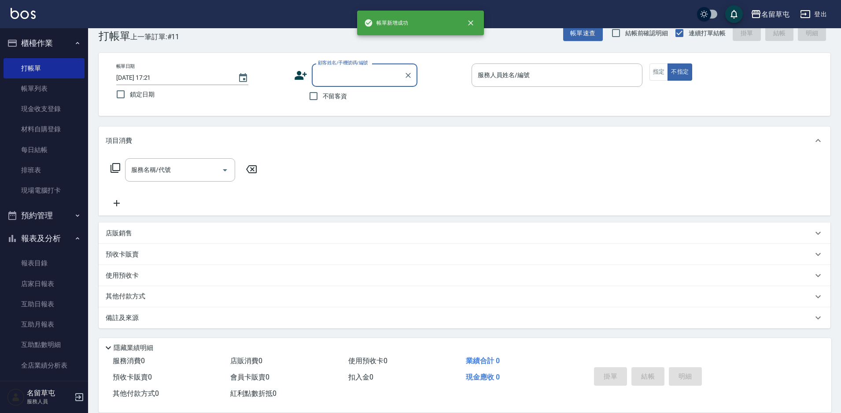
scroll to position [18, 0]
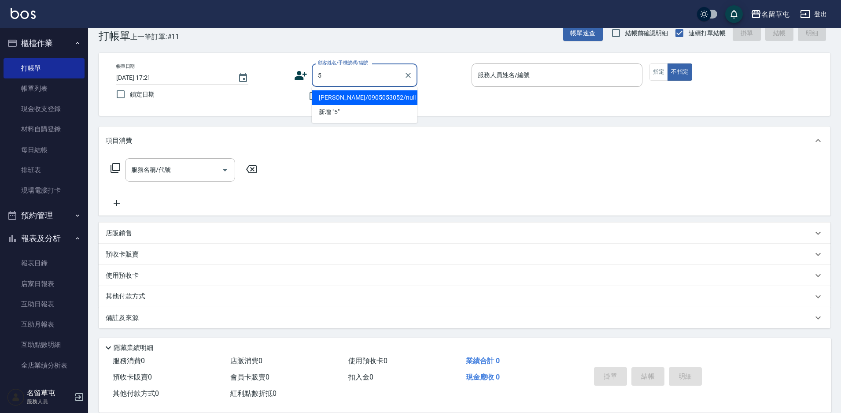
type input "[PERSON_NAME]/0905053052/null"
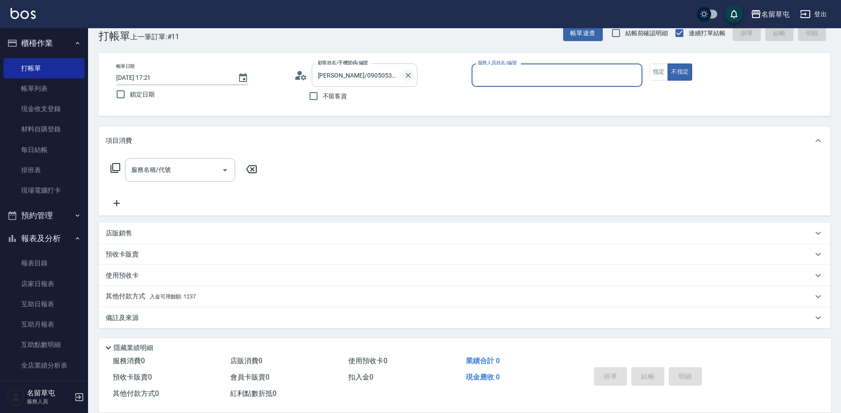
click at [410, 78] on icon "Clear" at bounding box center [408, 75] width 9 height 9
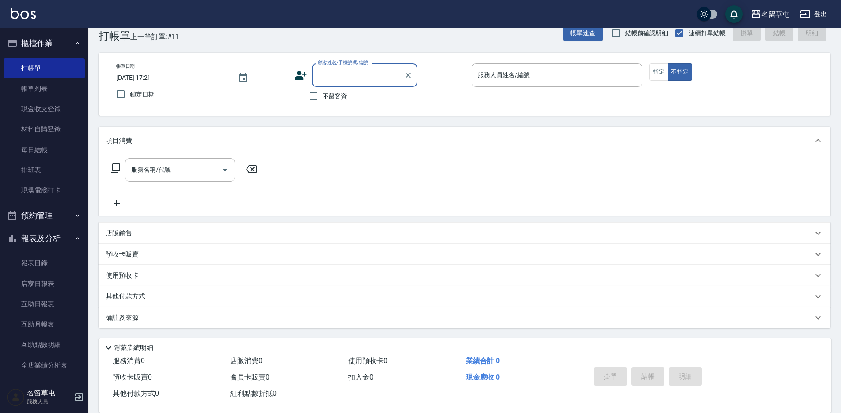
click at [337, 96] on span "不留客資" at bounding box center [335, 96] width 25 height 9
click at [323, 96] on input "不留客資" at bounding box center [313, 96] width 18 height 18
checkbox input "true"
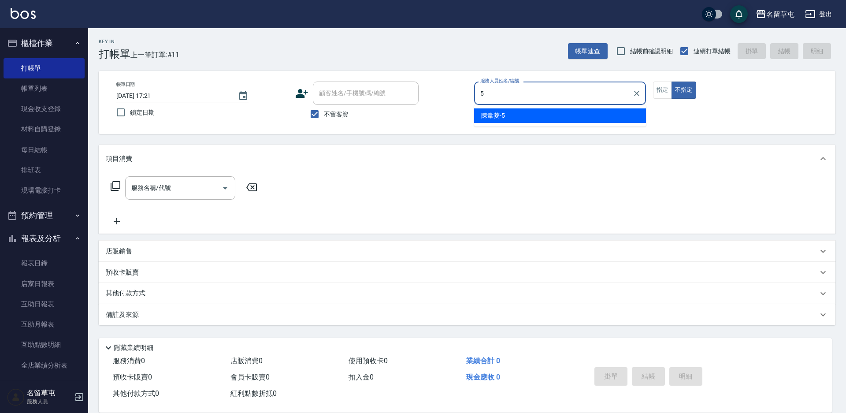
type input "[PERSON_NAME]-5"
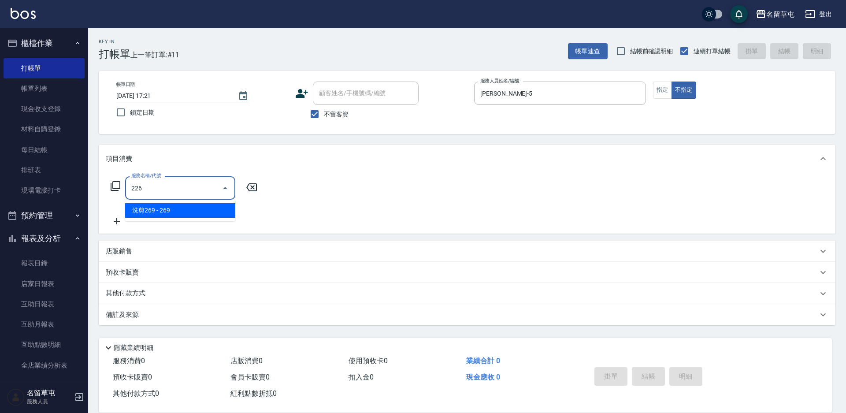
type input "洗剪269(226)"
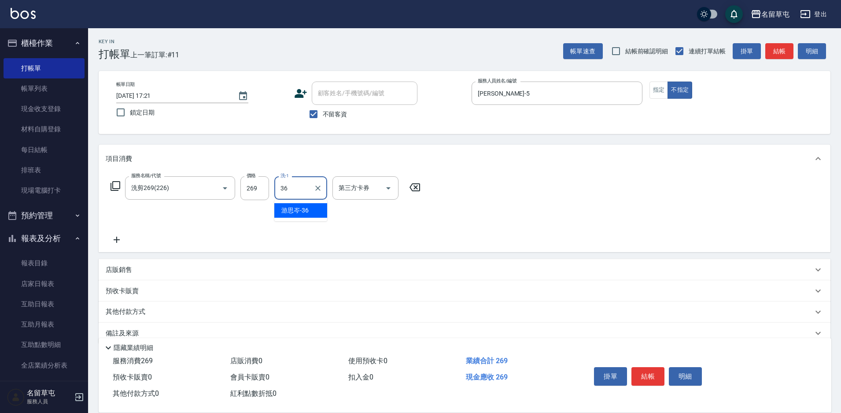
type input "[PERSON_NAME]-36"
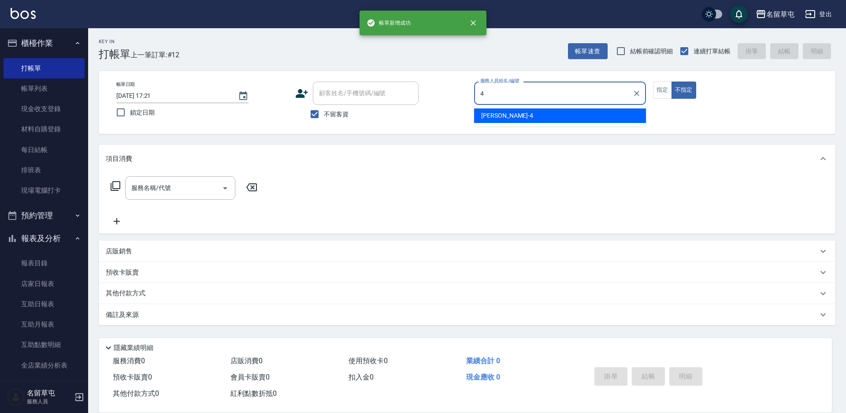
type input "[PERSON_NAME]-4"
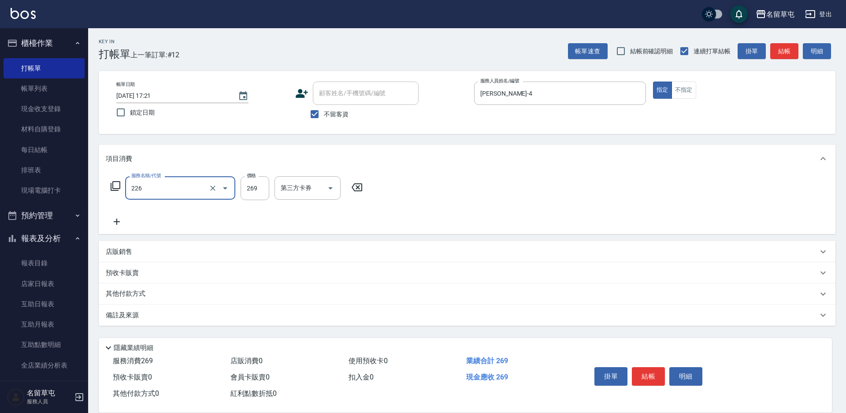
type input "洗剪269(226)"
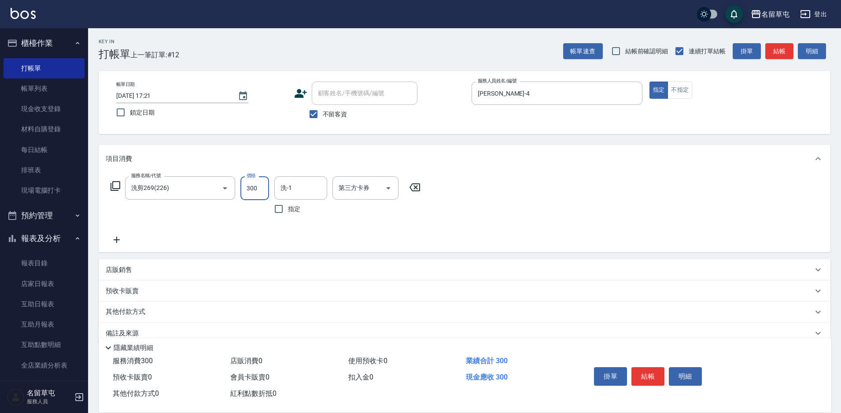
type input "300"
type input "[PERSON_NAME]-36"
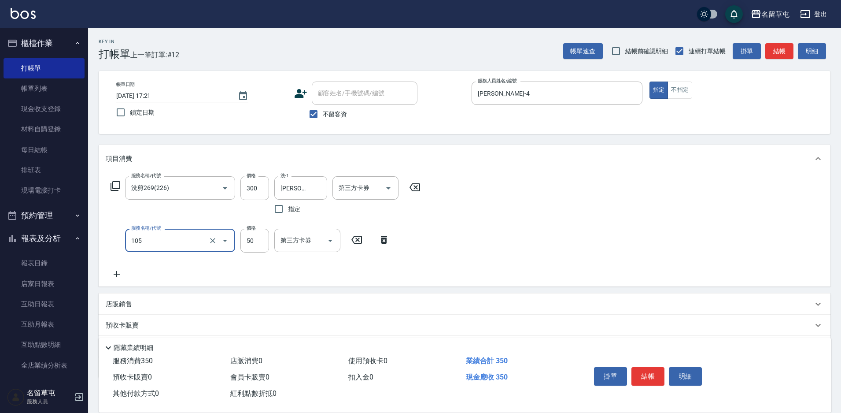
type input "精油50(105)"
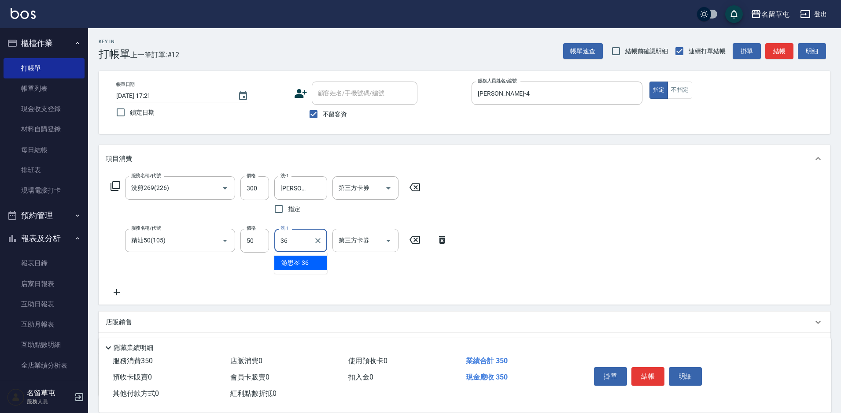
type input "[PERSON_NAME]-36"
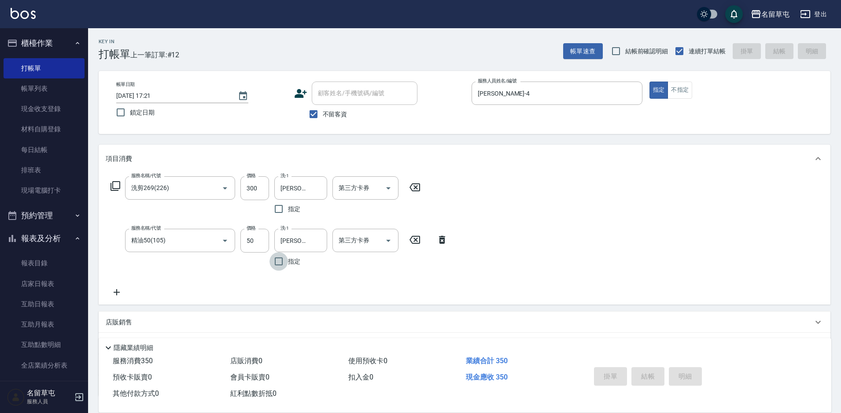
type input "[DATE] 17:22"
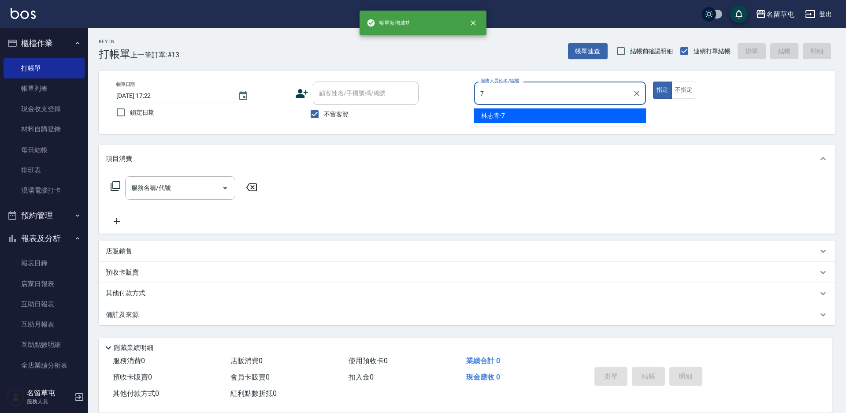
type input "[PERSON_NAME]-7"
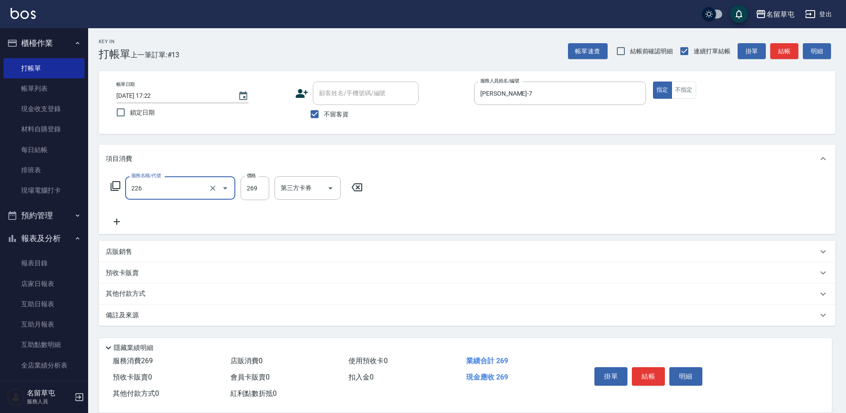
type input "洗剪269(226)"
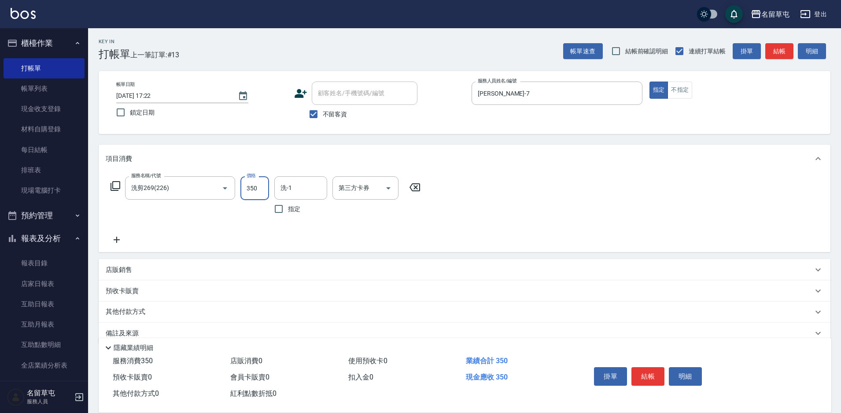
type input "350"
type input "[PERSON_NAME]-31"
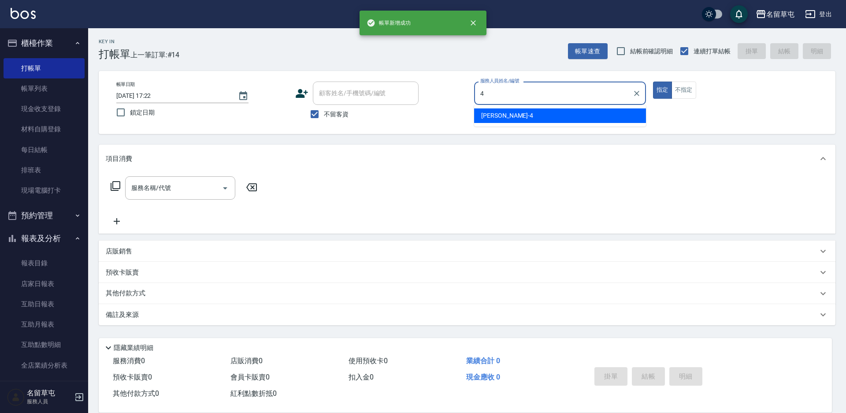
type input "[PERSON_NAME]-4"
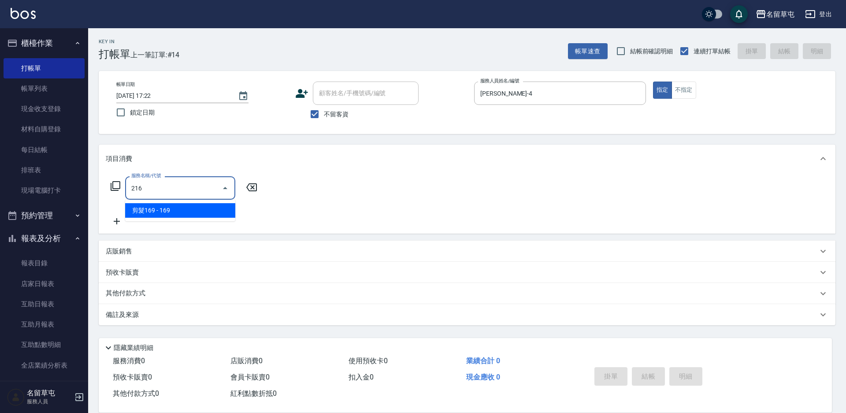
type input "剪髮169(216)"
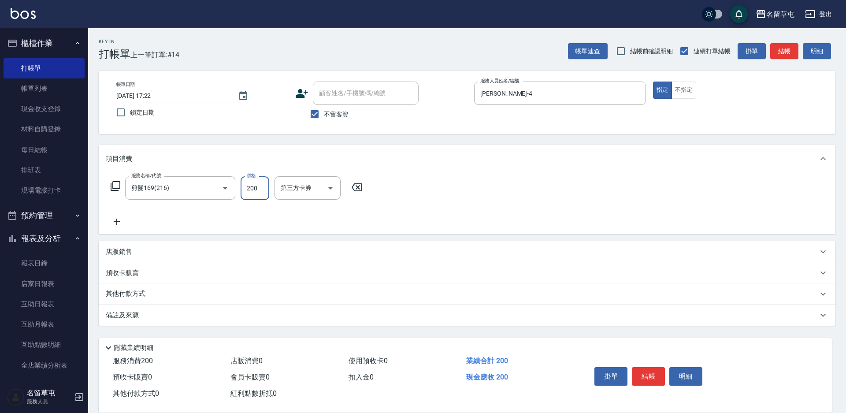
type input "200"
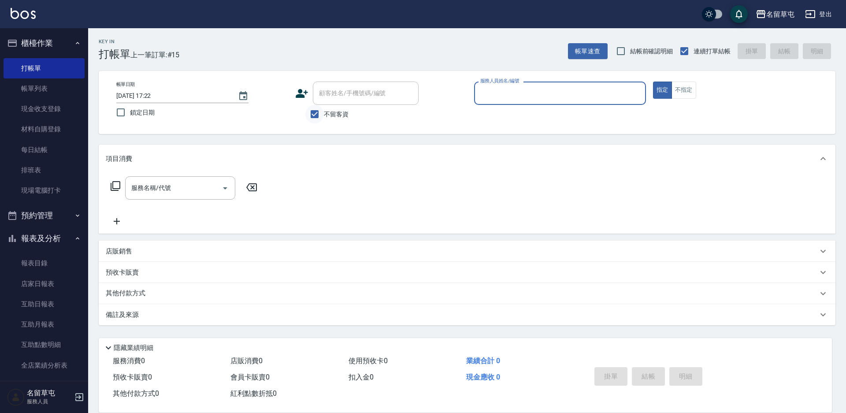
click at [317, 117] on input "不留客資" at bounding box center [314, 114] width 18 height 18
checkbox input "false"
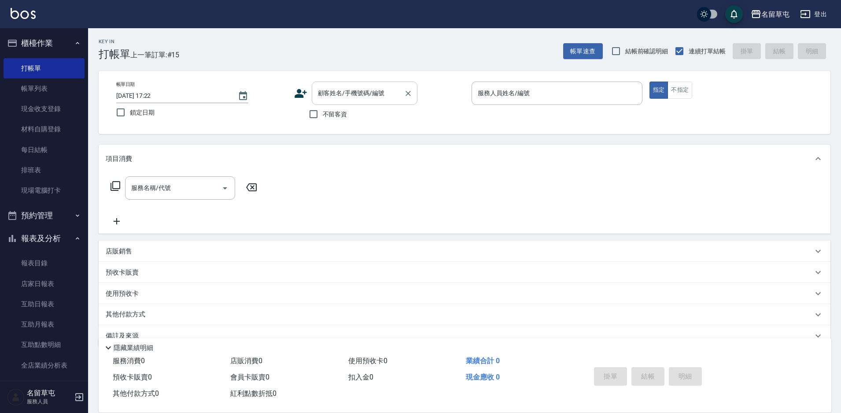
click at [361, 87] on div "顧客姓名/手機號碼/編號 顧客姓名/手機號碼/編號" at bounding box center [365, 92] width 106 height 23
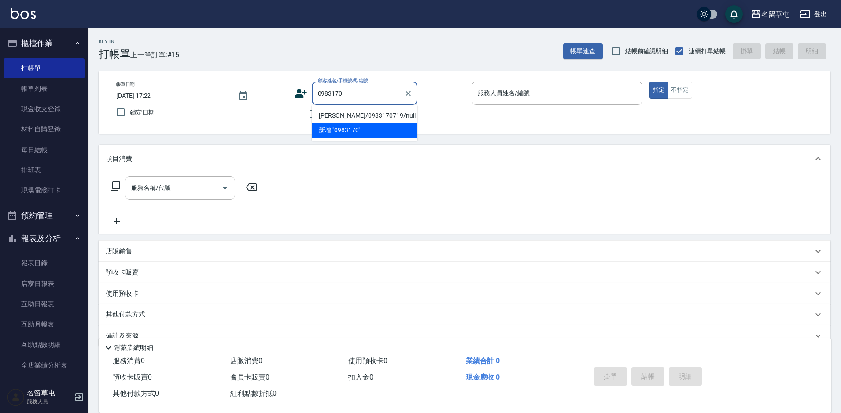
click at [361, 115] on li "[PERSON_NAME]/0983170719/null" at bounding box center [365, 115] width 106 height 15
type input "[PERSON_NAME]/0983170719/null"
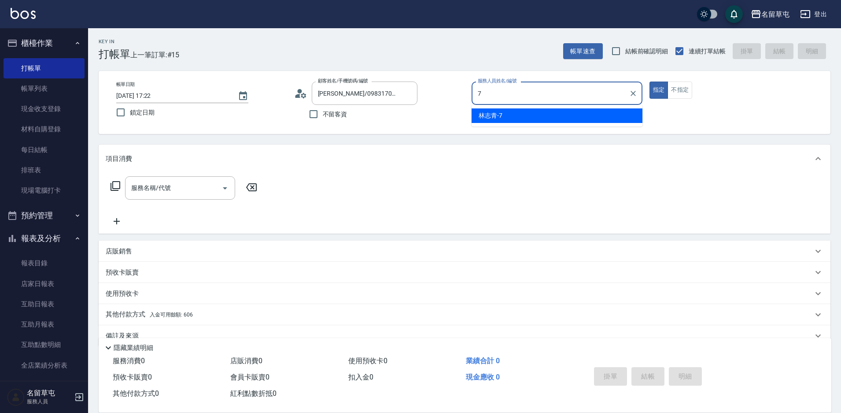
type input "[PERSON_NAME]-7"
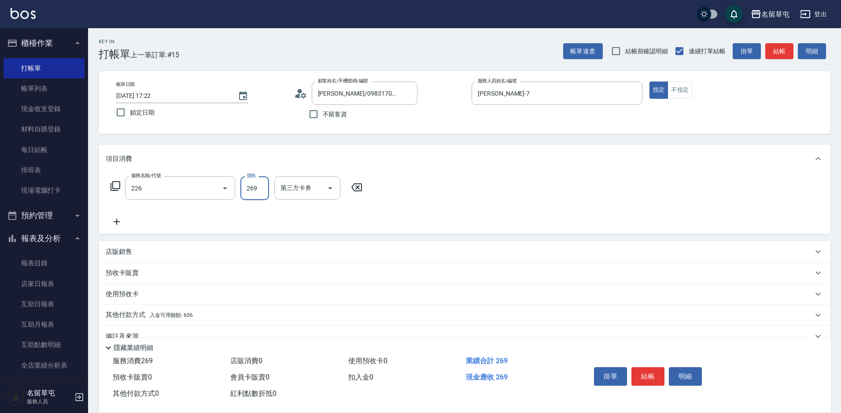
type input "洗剪269(226)"
type input "350"
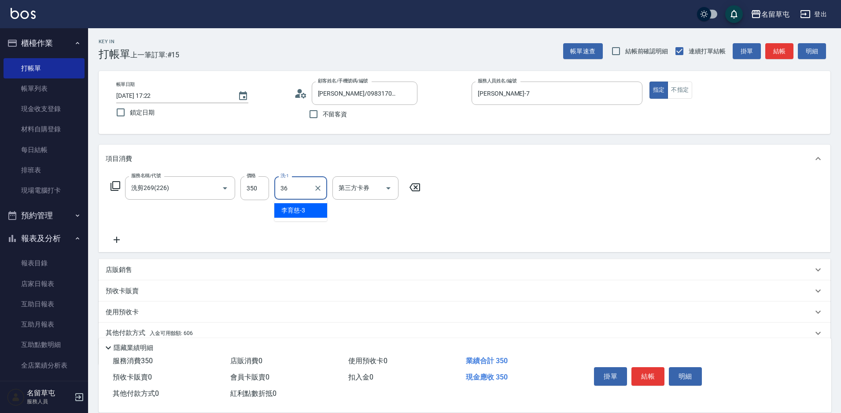
type input "[PERSON_NAME]-36"
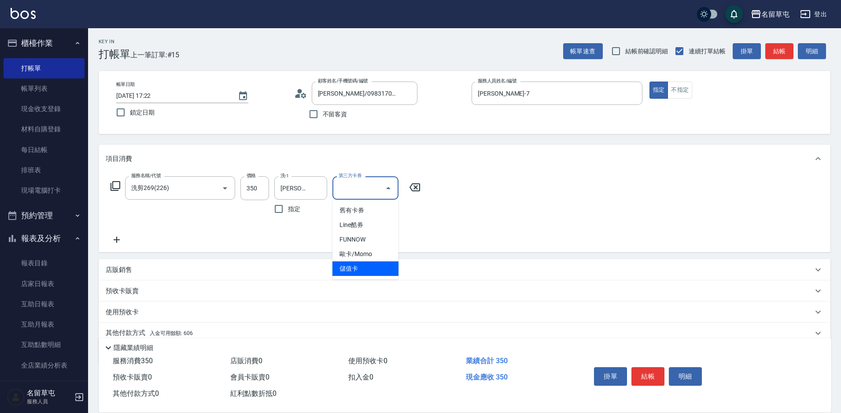
type input "儲值卡"
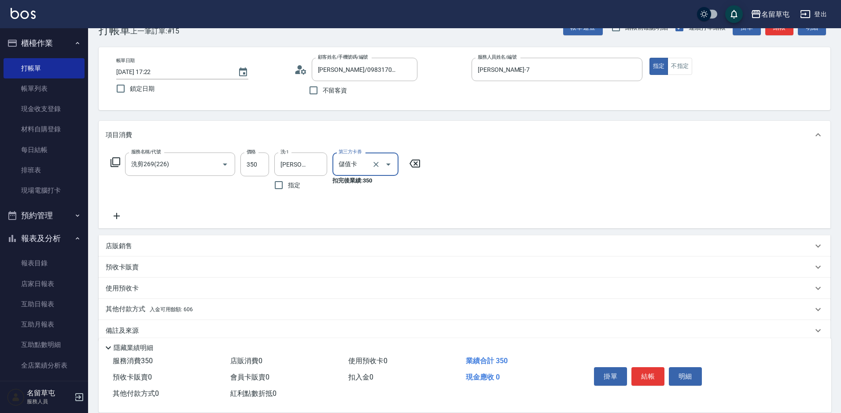
scroll to position [37, 0]
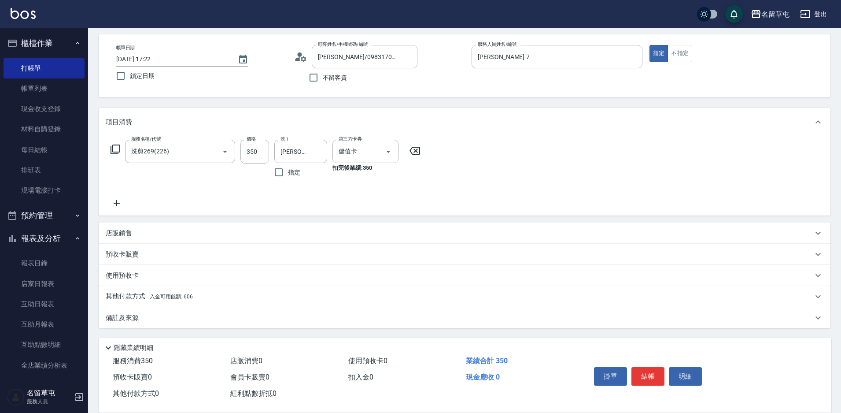
click at [156, 295] on span "入金可用餘額: 606" at bounding box center [171, 296] width 43 height 6
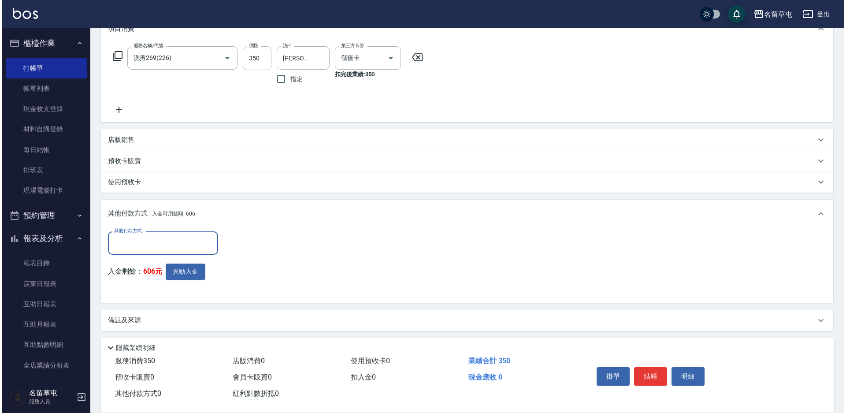
scroll to position [133, 0]
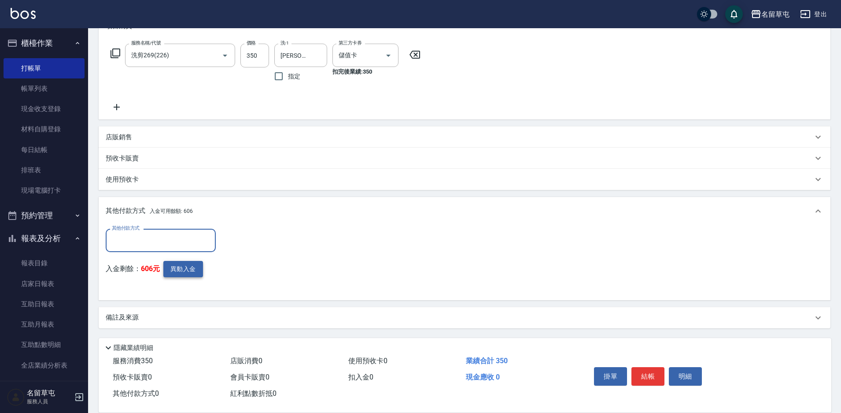
click at [193, 263] on button "異動入金" at bounding box center [183, 269] width 40 height 16
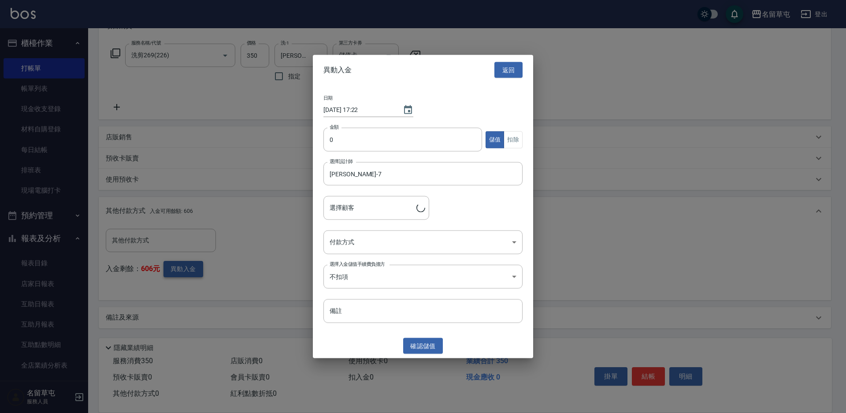
type input "[PERSON_NAME]/0983170719"
click at [436, 143] on input "0" at bounding box center [402, 140] width 159 height 24
type input "1000"
click at [413, 250] on body "名留草屯 登出 櫃檯作業 打帳單 帳單列表 現金收支登錄 材料自購登錄 每日結帳 排班表 現場電腦打卡 預約管理 預約管理 單日預約紀錄 單週預約紀錄 報表及…" at bounding box center [423, 139] width 846 height 545
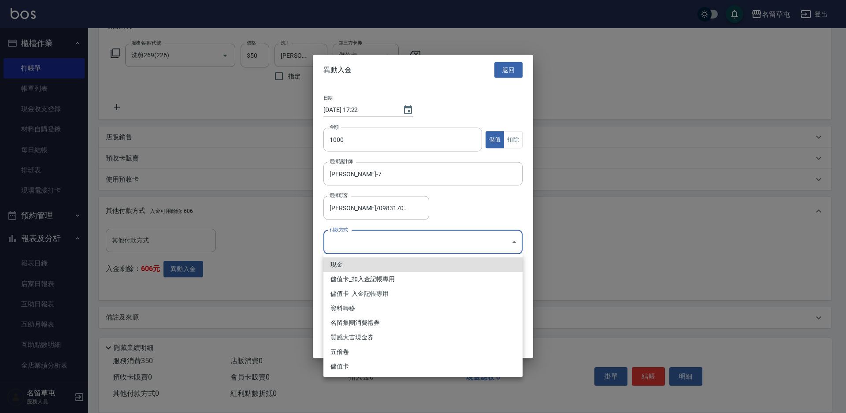
click at [388, 292] on li "儲值卡_入金記帳專用" at bounding box center [422, 293] width 199 height 15
type input "儲值卡_入金記帳專用"
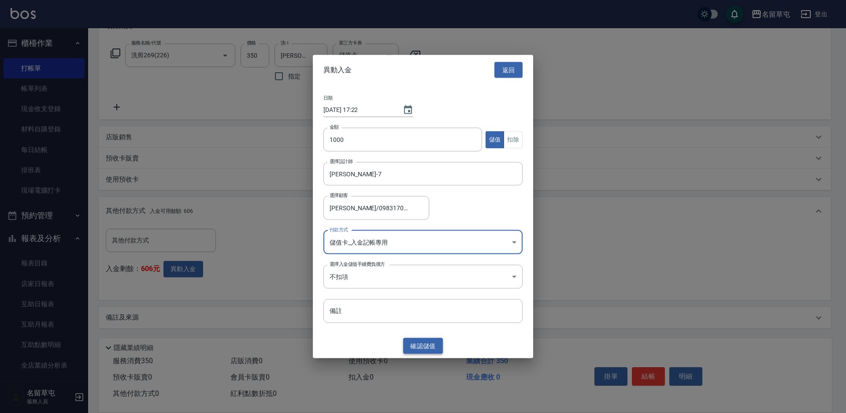
click at [427, 344] on button "確認 儲值" at bounding box center [423, 345] width 40 height 16
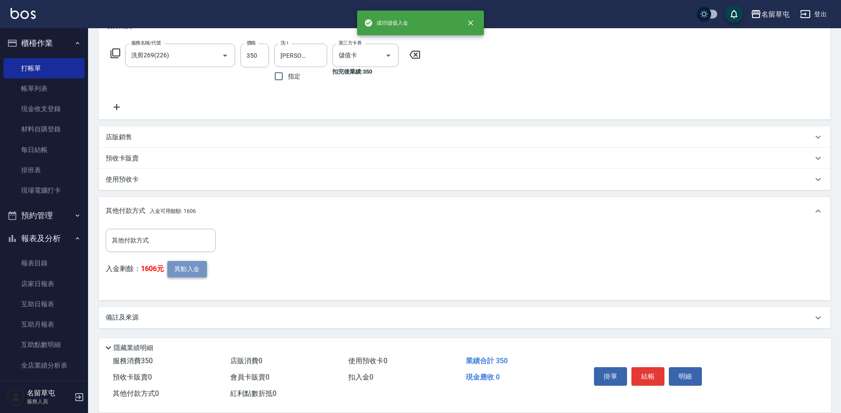
click at [190, 271] on button "異動入金" at bounding box center [187, 269] width 40 height 16
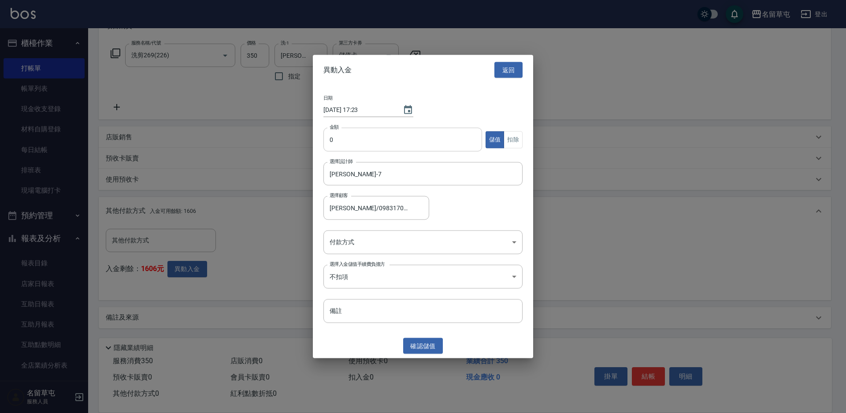
click at [371, 140] on input "0" at bounding box center [402, 140] width 159 height 24
type input "850"
click at [510, 137] on button "扣除" at bounding box center [512, 139] width 19 height 17
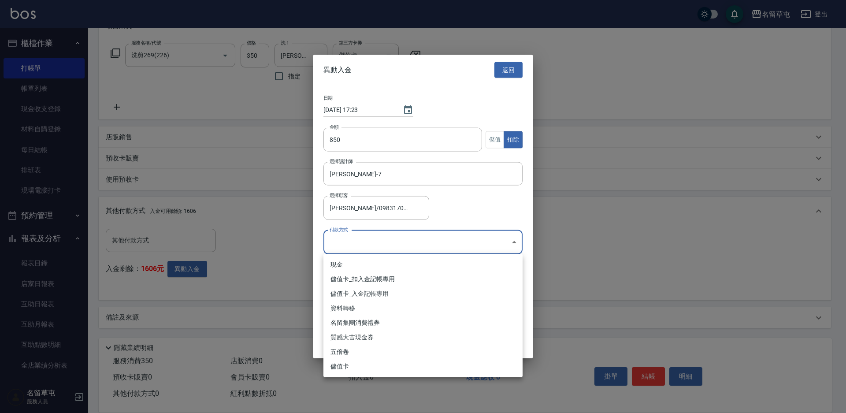
click at [396, 242] on body "名留草屯 登出 櫃檯作業 打帳單 帳單列表 現金收支登錄 材料自購登錄 每日結帳 排班表 現場電腦打卡 預約管理 預約管理 單日預約紀錄 單週預約紀錄 報表及…" at bounding box center [423, 139] width 846 height 545
click at [387, 280] on li "儲值卡_扣入金記帳專用" at bounding box center [422, 279] width 199 height 15
type input "儲值卡_扣入金記帳專用"
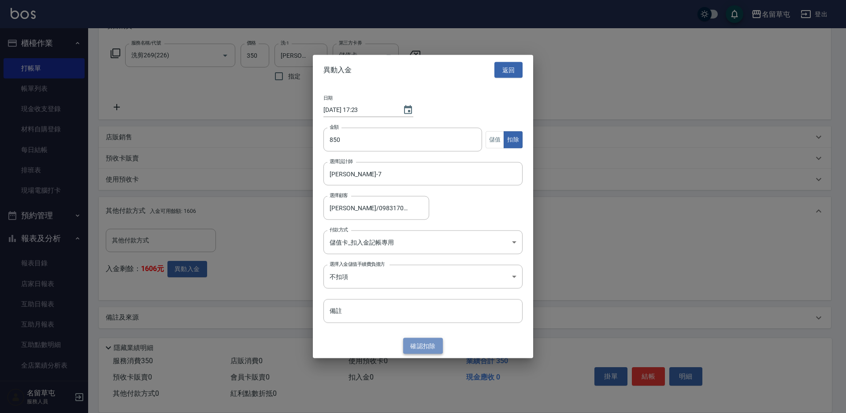
click at [425, 342] on button "確認 扣除" at bounding box center [423, 345] width 40 height 16
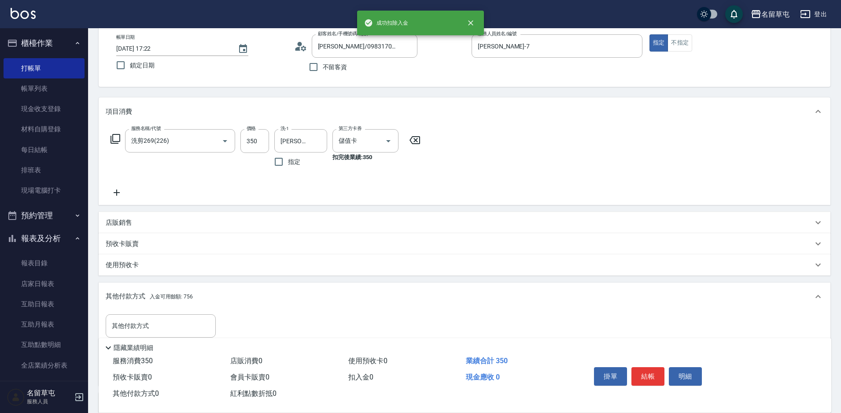
scroll to position [44, 0]
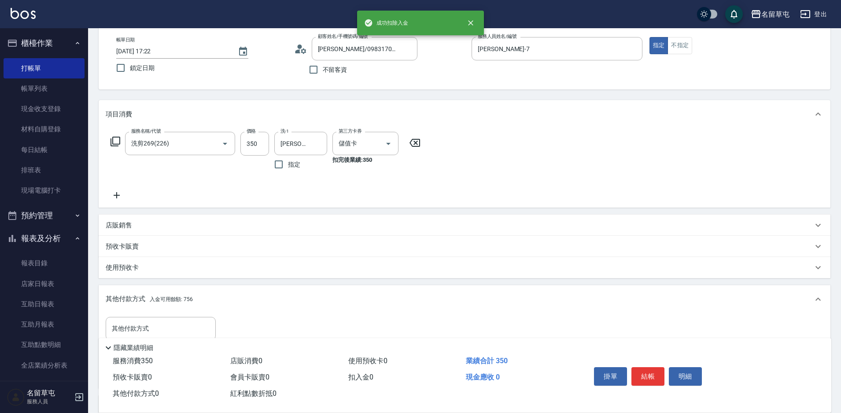
click at [178, 229] on div "店販銷售" at bounding box center [459, 225] width 707 height 9
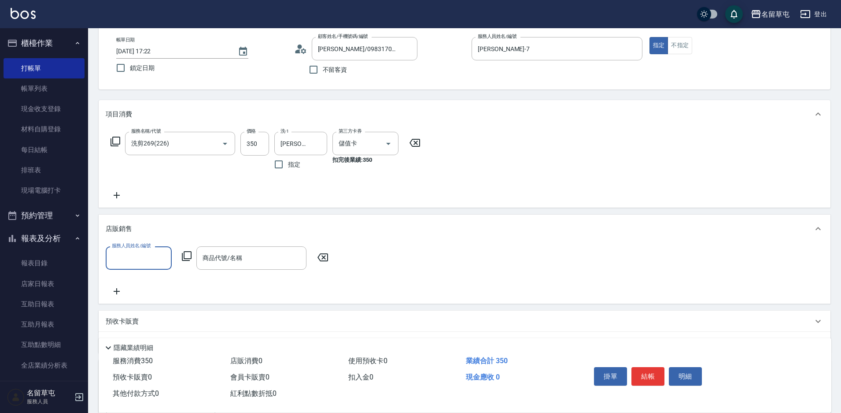
scroll to position [0, 0]
type input "[PERSON_NAME]-7"
type input "4"
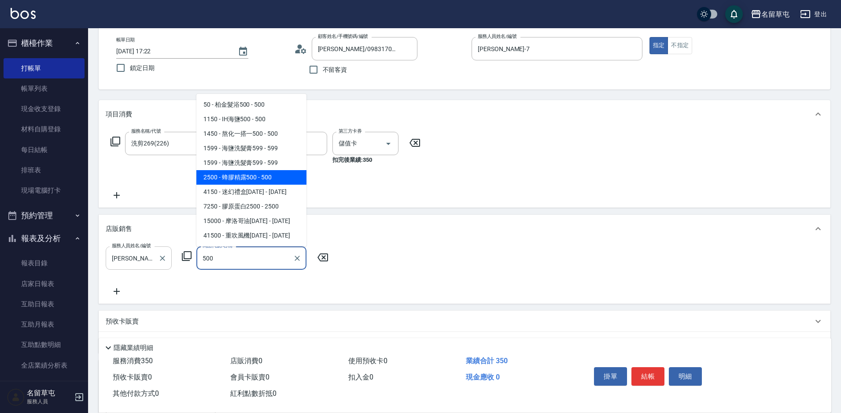
type input "蜂膠精露500"
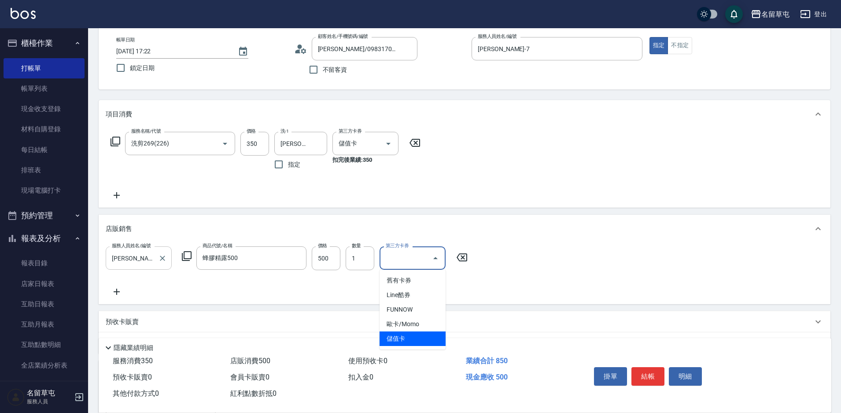
type input "儲值卡"
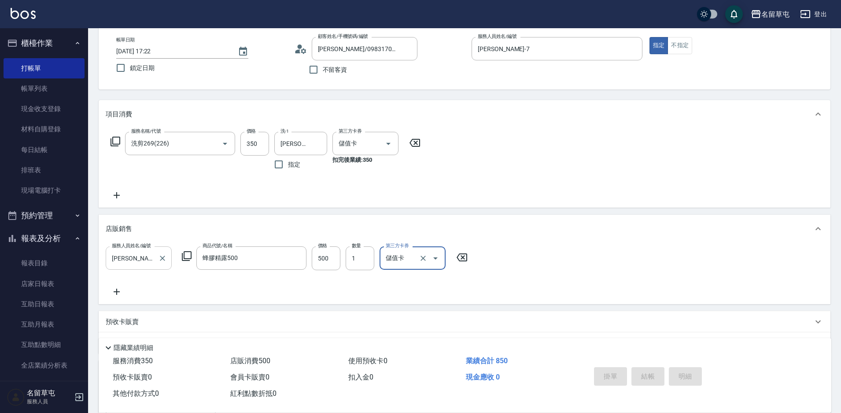
type input "[DATE] 17:23"
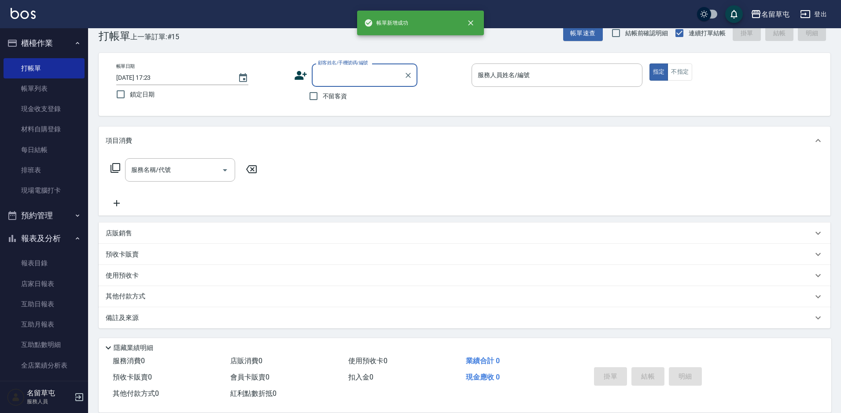
scroll to position [18, 0]
type input "5"
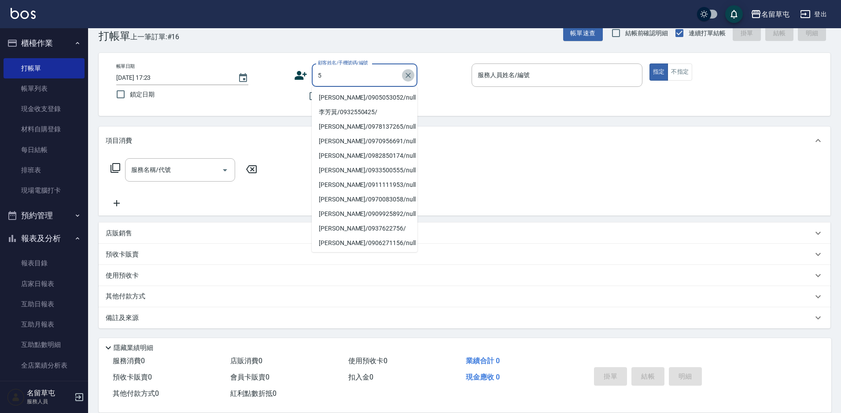
click at [407, 74] on icon "Clear" at bounding box center [408, 75] width 5 height 5
click at [251, 90] on label "鎖定日期" at bounding box center [195, 94] width 169 height 18
click at [130, 90] on input "鎖定日期" at bounding box center [120, 94] width 18 height 18
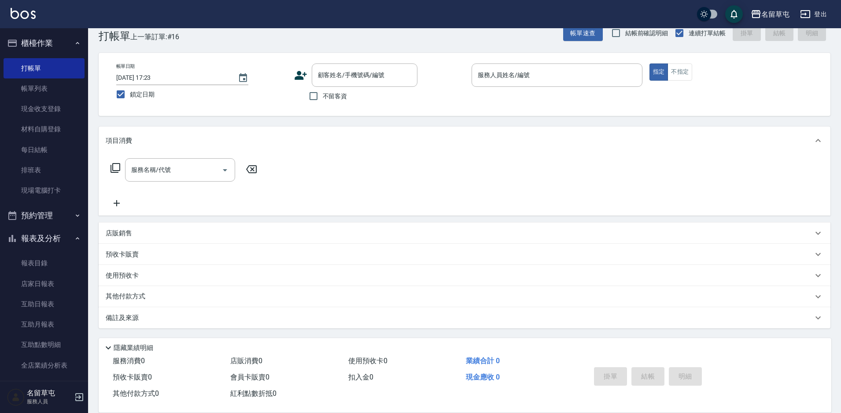
click at [144, 91] on span "鎖定日期" at bounding box center [142, 94] width 25 height 9
click at [130, 91] on input "鎖定日期" at bounding box center [120, 94] width 18 height 18
checkbox input "false"
click at [328, 99] on span "不留客資" at bounding box center [335, 96] width 25 height 9
click at [323, 99] on input "不留客資" at bounding box center [313, 96] width 18 height 18
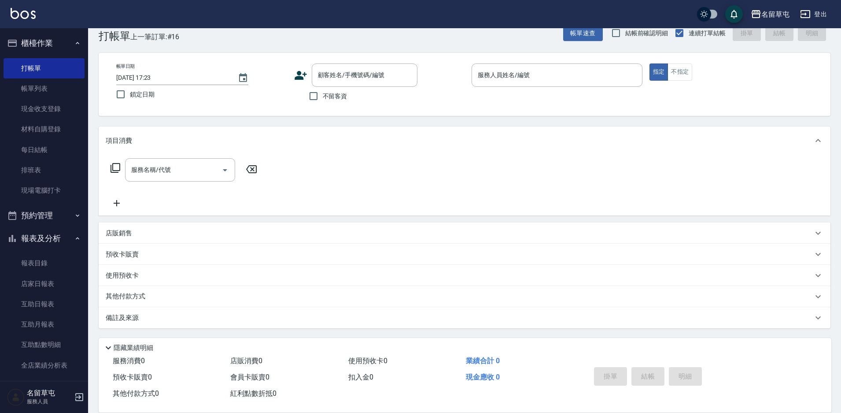
checkbox input "true"
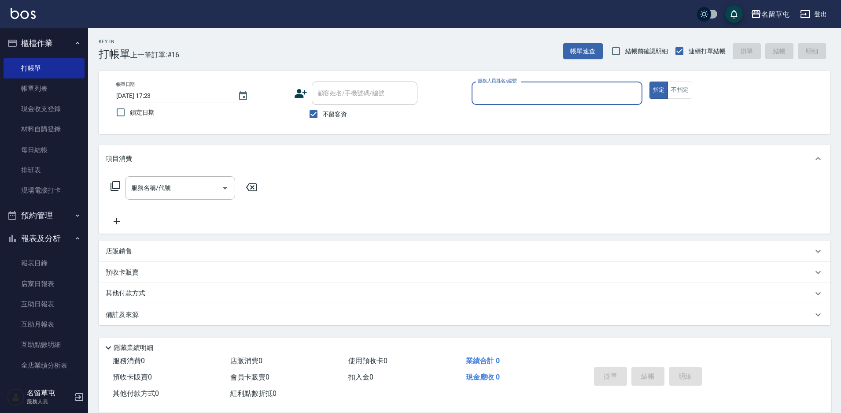
scroll to position [0, 0]
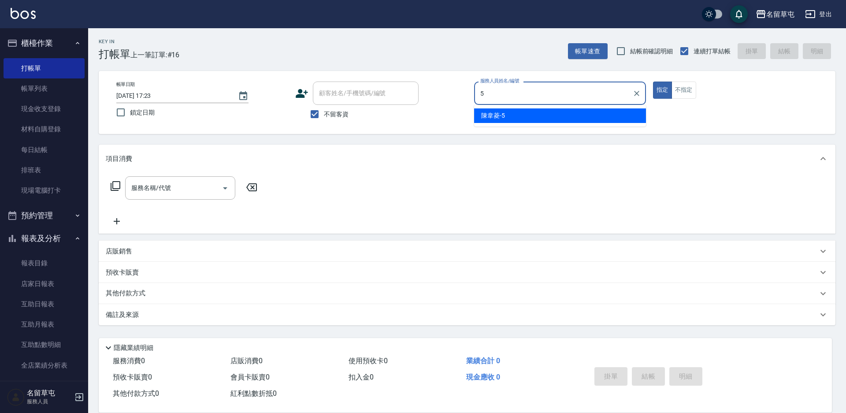
type input "[PERSON_NAME]-5"
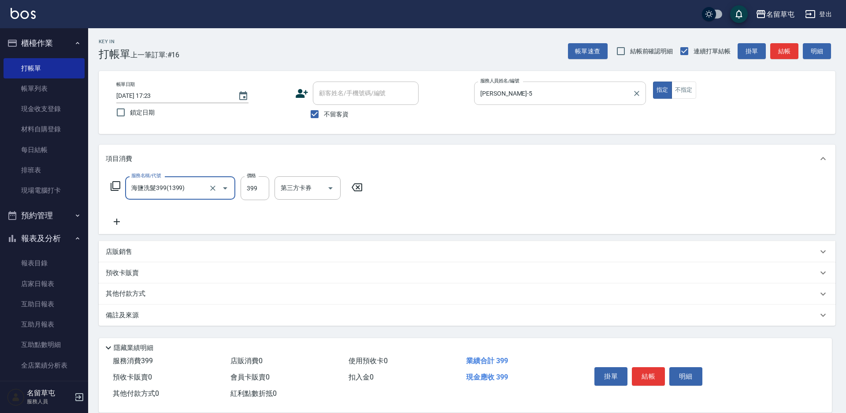
type input "海鹽洗髮399(1399)"
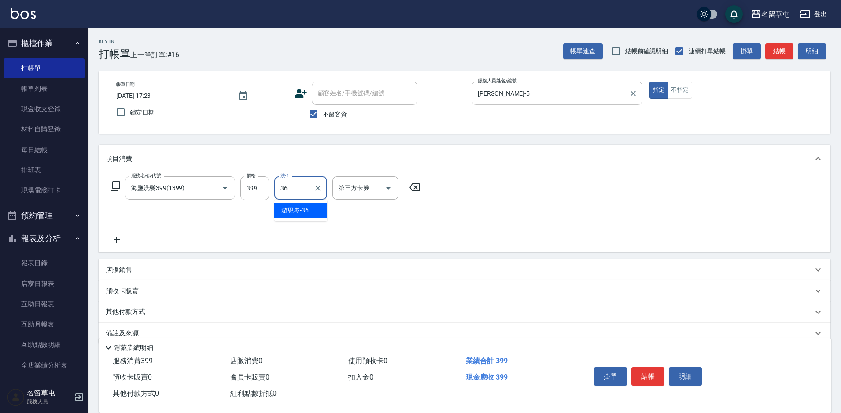
type input "[PERSON_NAME]-36"
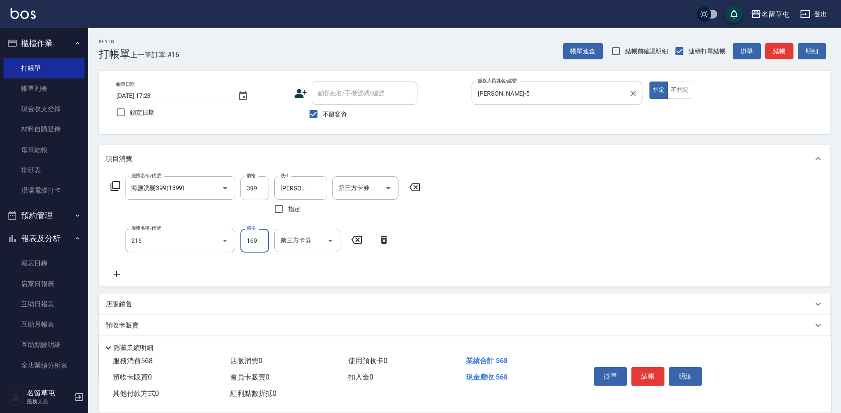
type input "剪髮169(216)"
type input "200"
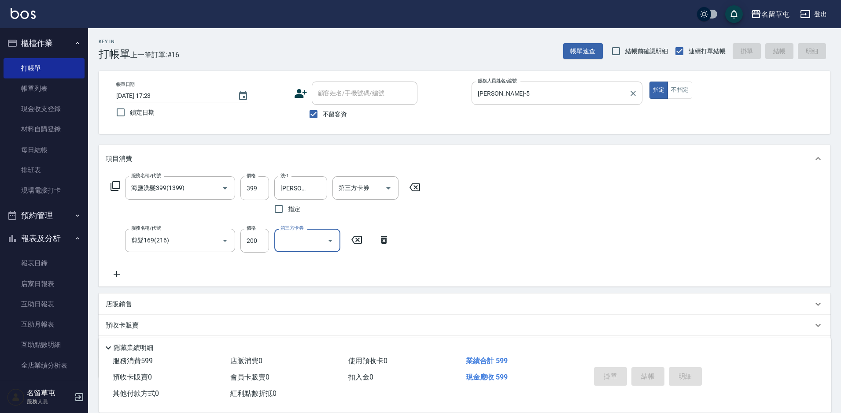
type input "[DATE] 17:24"
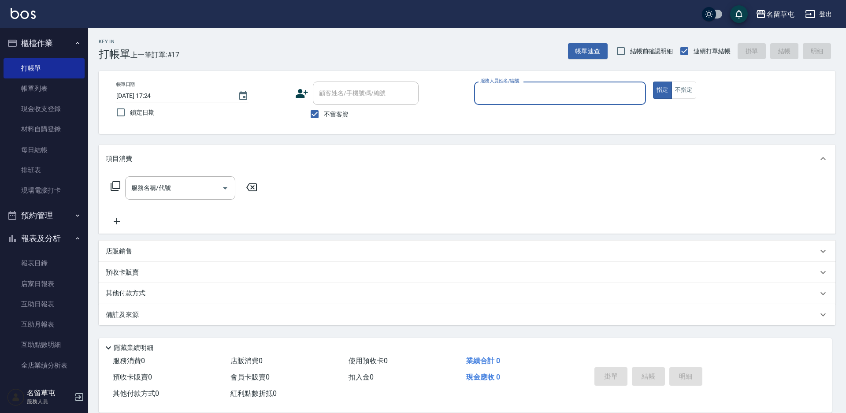
click at [344, 117] on span "不留客資" at bounding box center [336, 114] width 25 height 9
click at [324, 117] on input "不留客資" at bounding box center [314, 114] width 18 height 18
checkbox input "false"
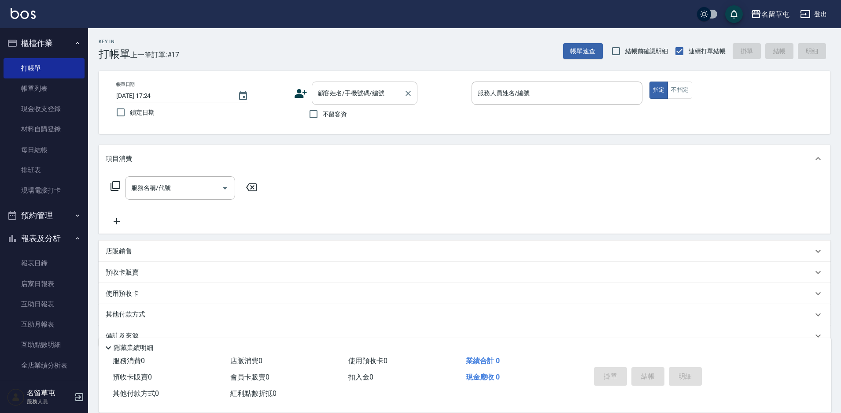
click at [346, 96] on div "顧客姓名/手機號碼/編號 顧客姓名/手機號碼/編號" at bounding box center [365, 92] width 106 height 23
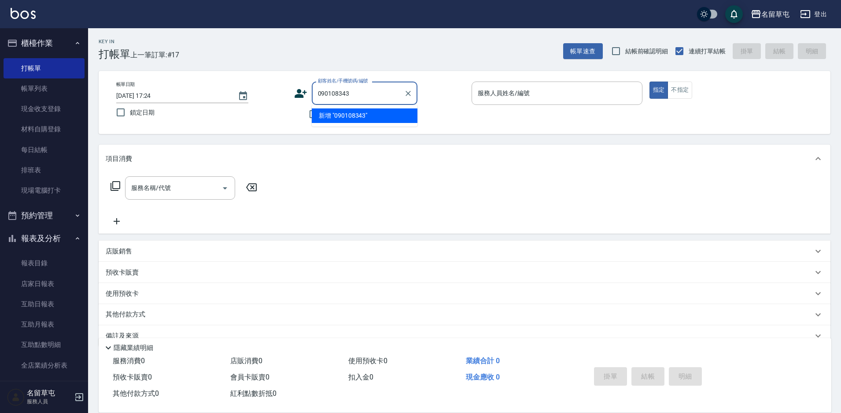
type input "0901083434"
click at [407, 91] on icon "Clear" at bounding box center [408, 93] width 9 height 9
